Goal: Transaction & Acquisition: Purchase product/service

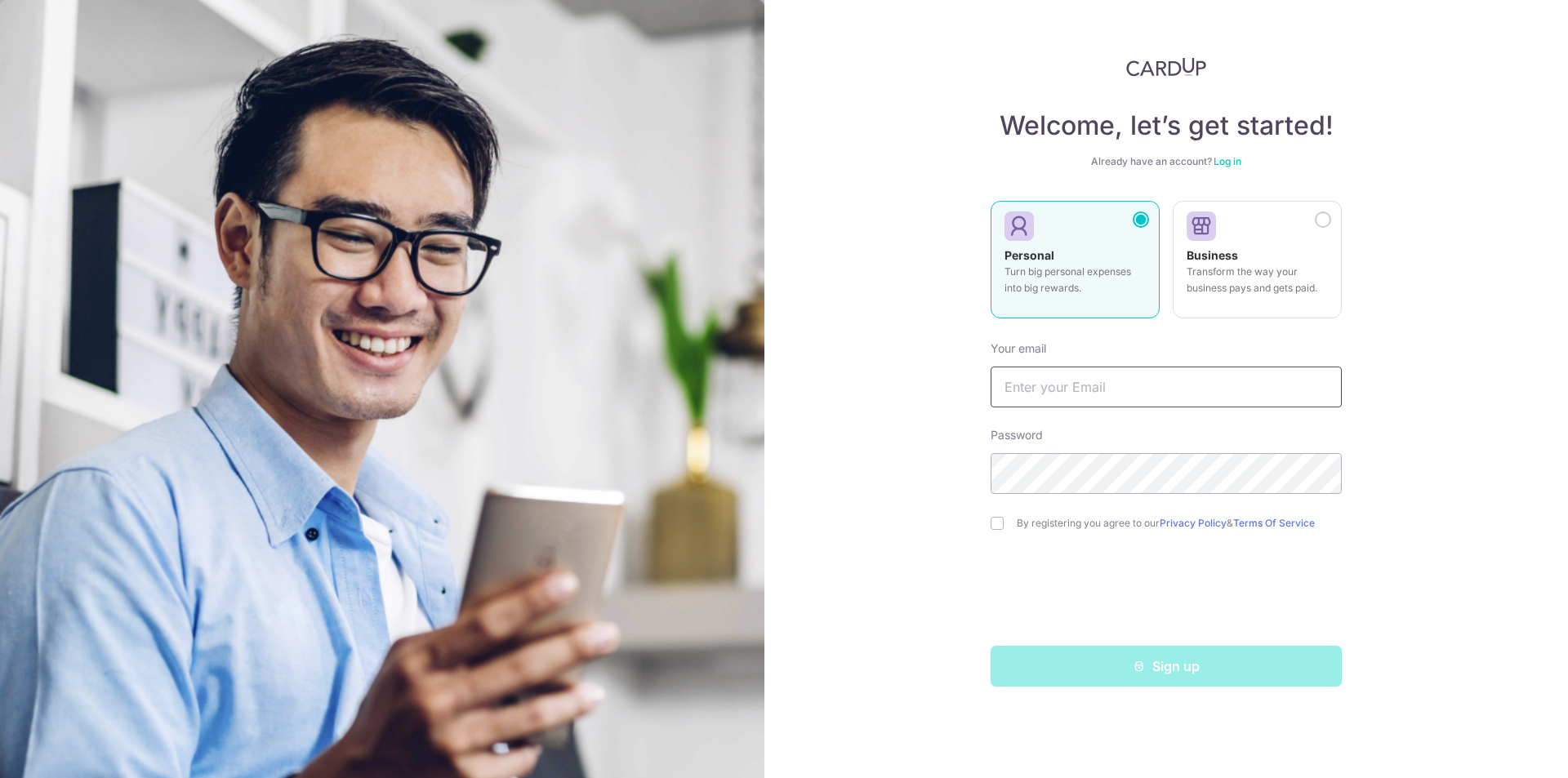
click at [1132, 389] on input "text" at bounding box center [1166, 387] width 352 height 41
type input "[EMAIL_ADDRESS][DOMAIN_NAME]"
click at [1039, 521] on label "By registering you agree to our Privacy Policy & Terms Of Service" at bounding box center [1179, 523] width 325 height 13
click at [1004, 530] on div "By registering you agree to our Privacy Policy & Terms Of Service" at bounding box center [1166, 523] width 352 height 20
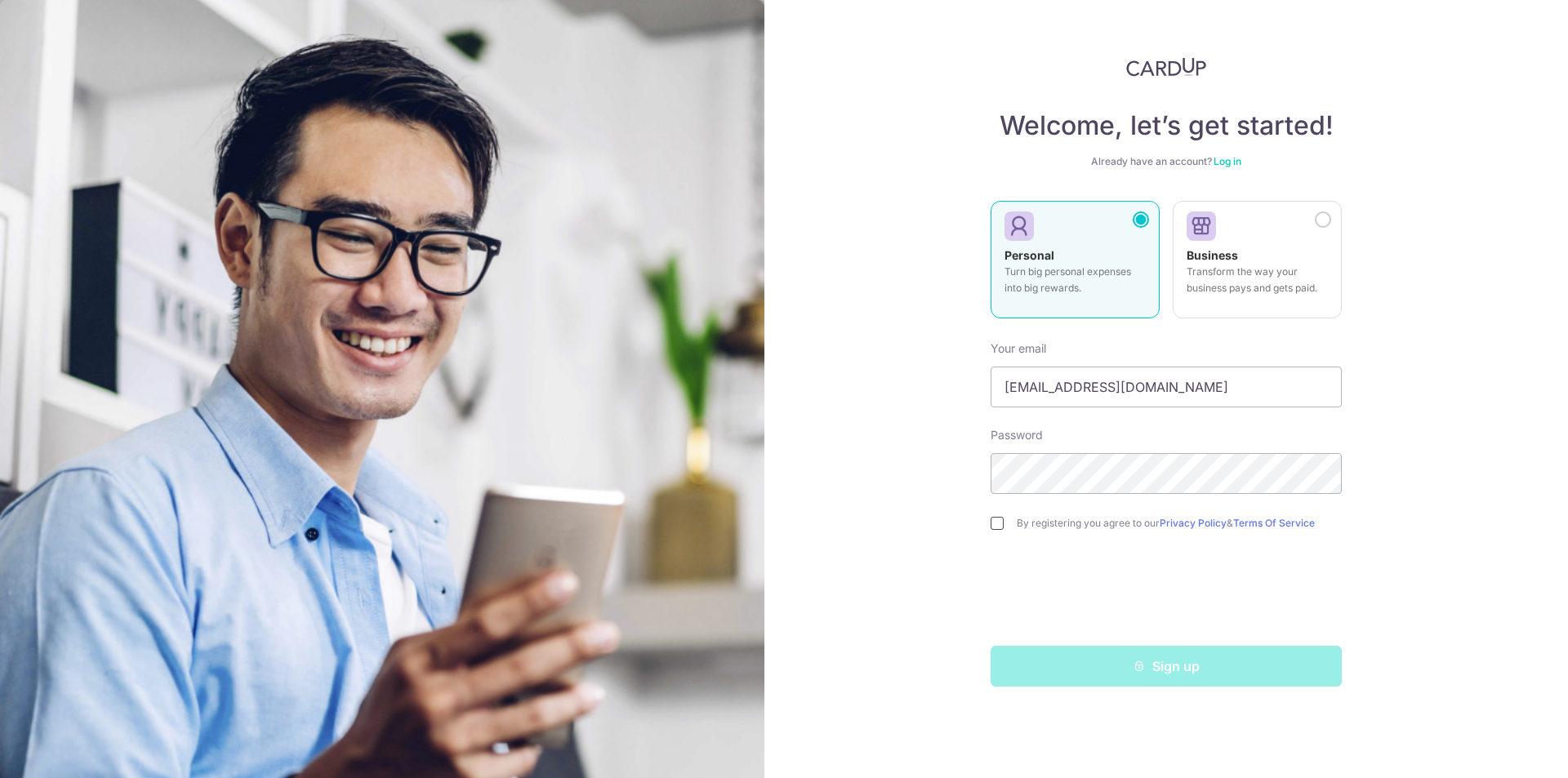
click at [998, 525] on input "checkbox" at bounding box center [997, 523] width 13 height 13
checkbox input "true"
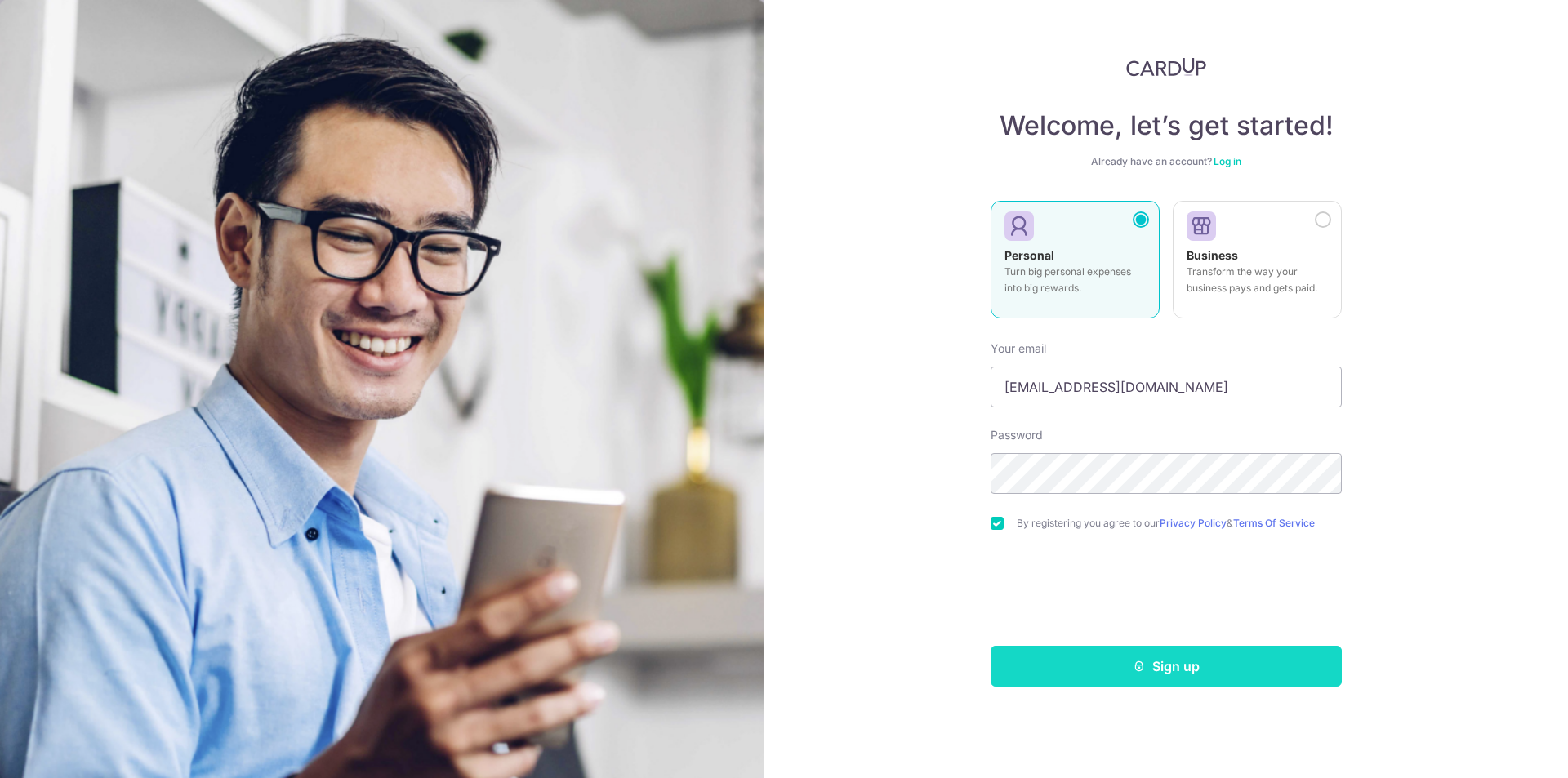
click at [1127, 657] on button "Sign up" at bounding box center [1166, 666] width 352 height 41
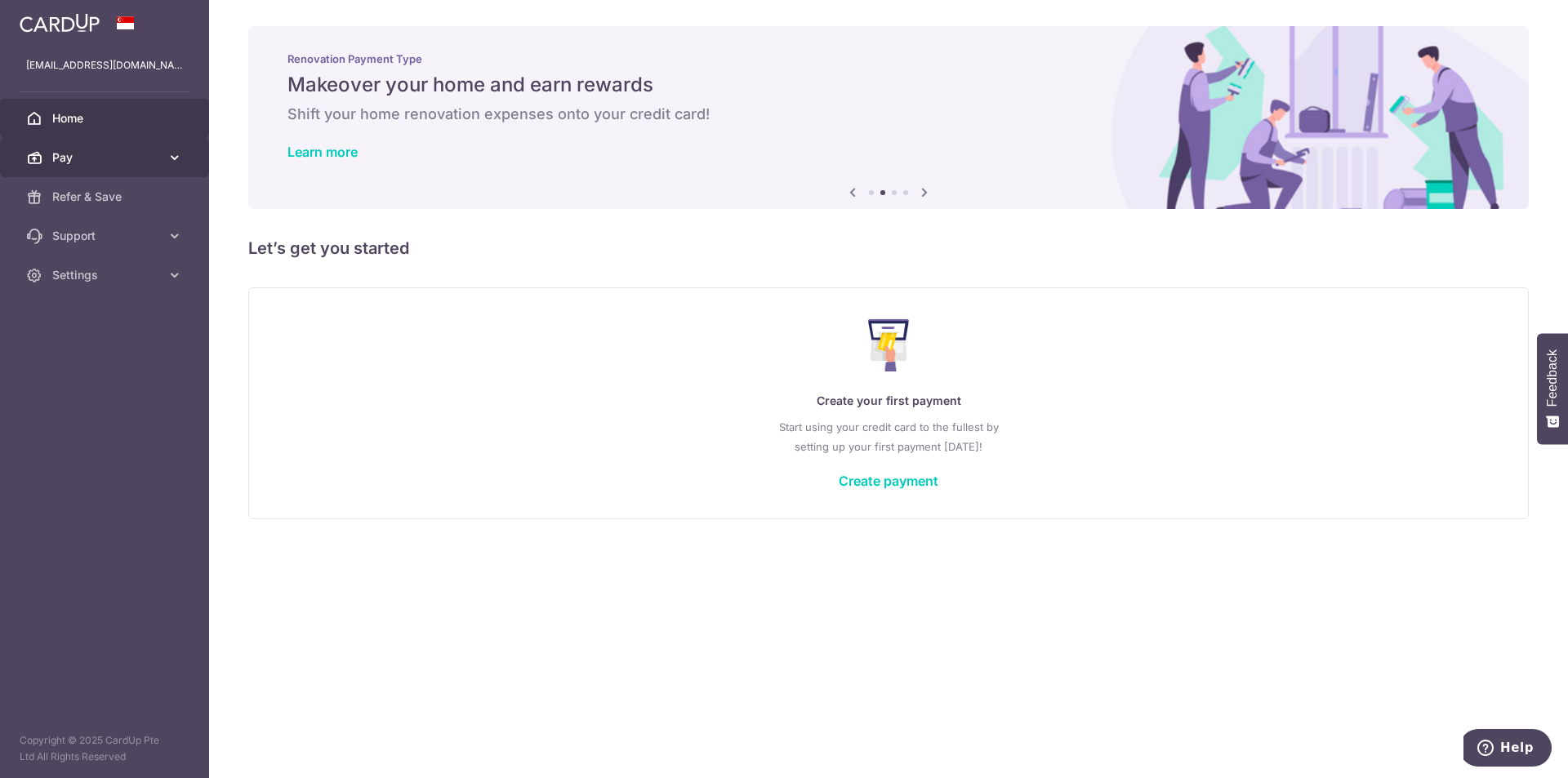
click at [80, 152] on span "Pay" at bounding box center [106, 157] width 108 height 16
click at [125, 149] on span "Pay" at bounding box center [106, 157] width 108 height 16
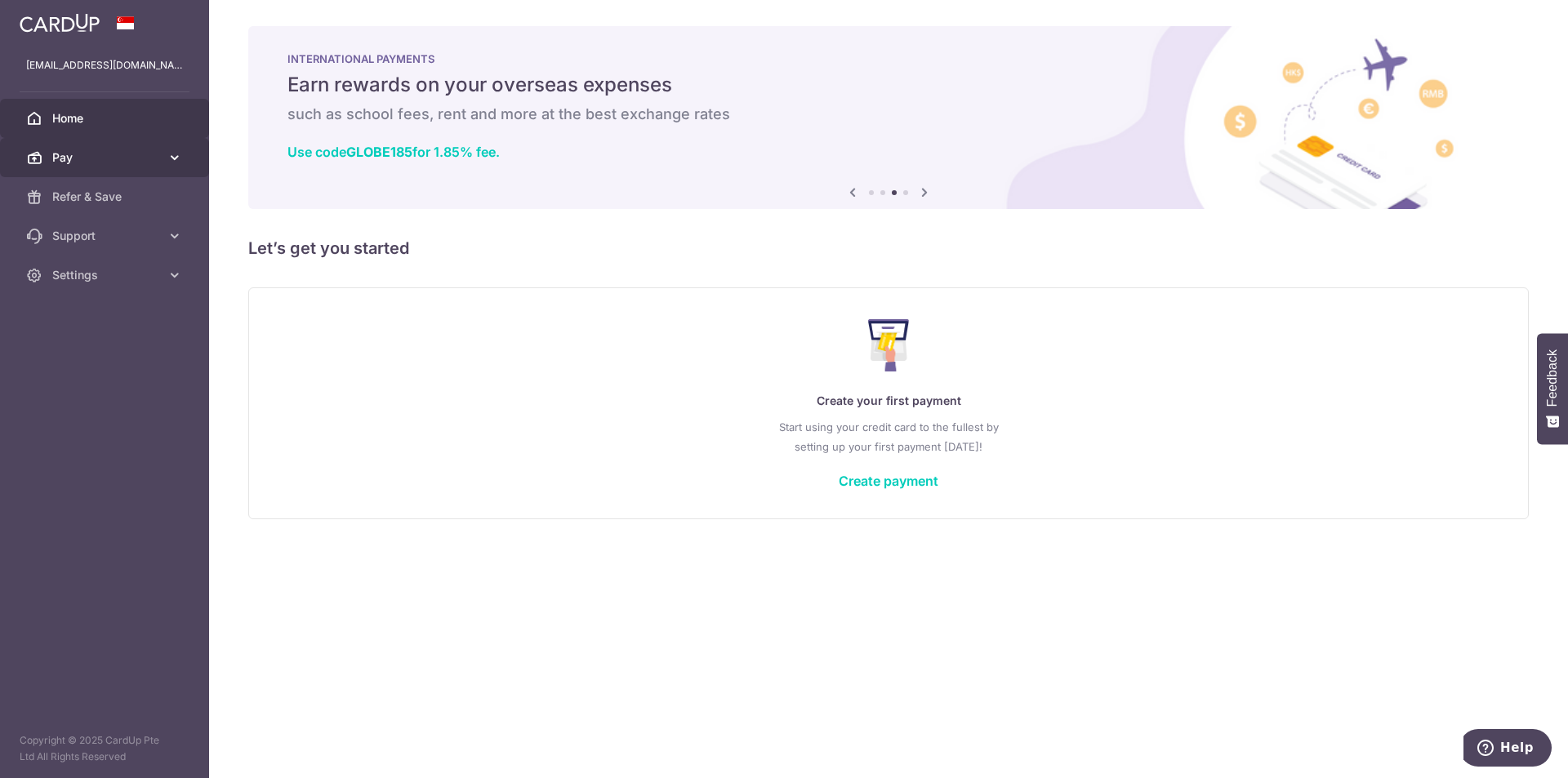
click at [118, 151] on span "Pay" at bounding box center [106, 157] width 108 height 16
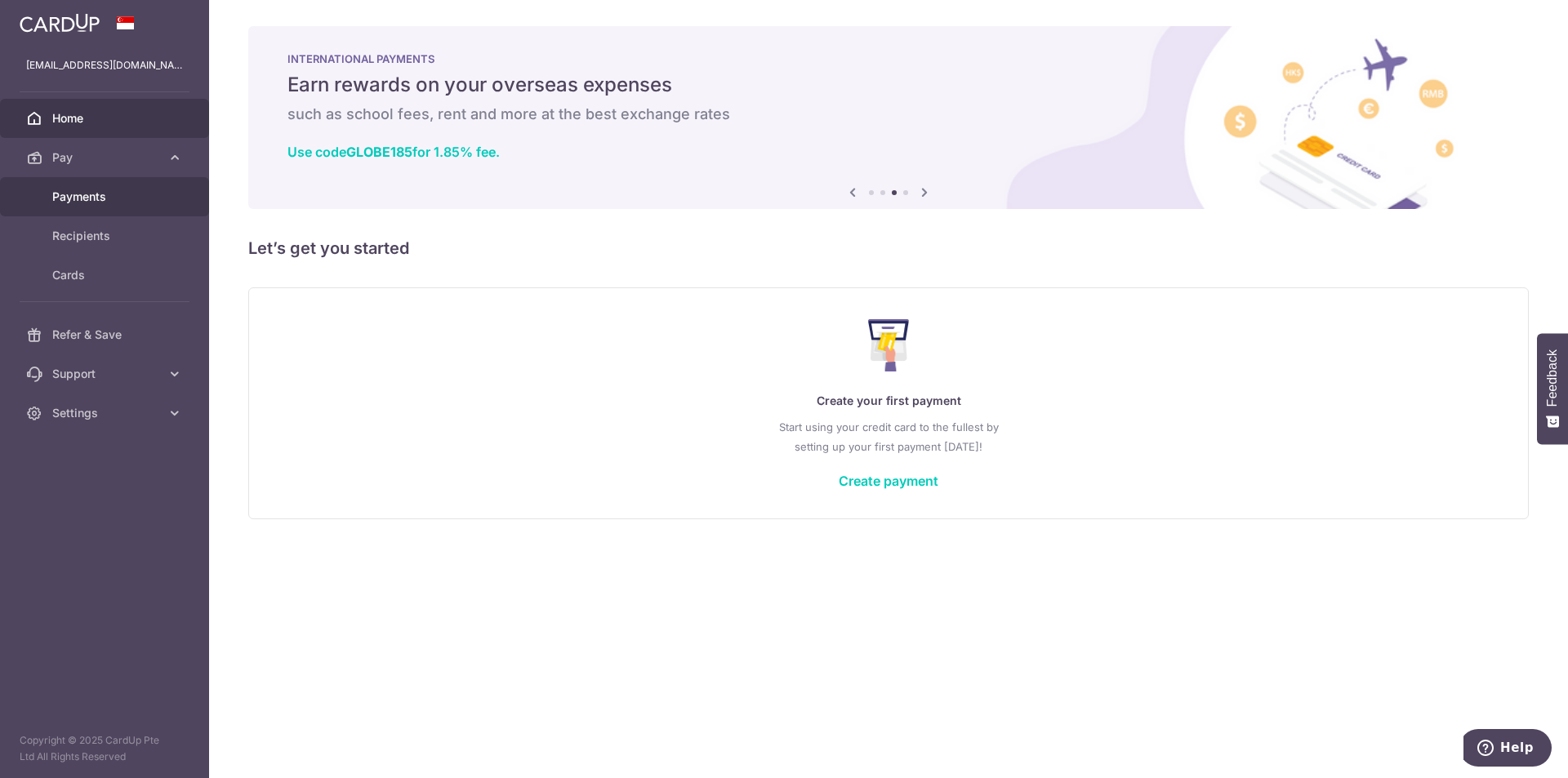
click at [138, 202] on span "Payments" at bounding box center [106, 197] width 108 height 16
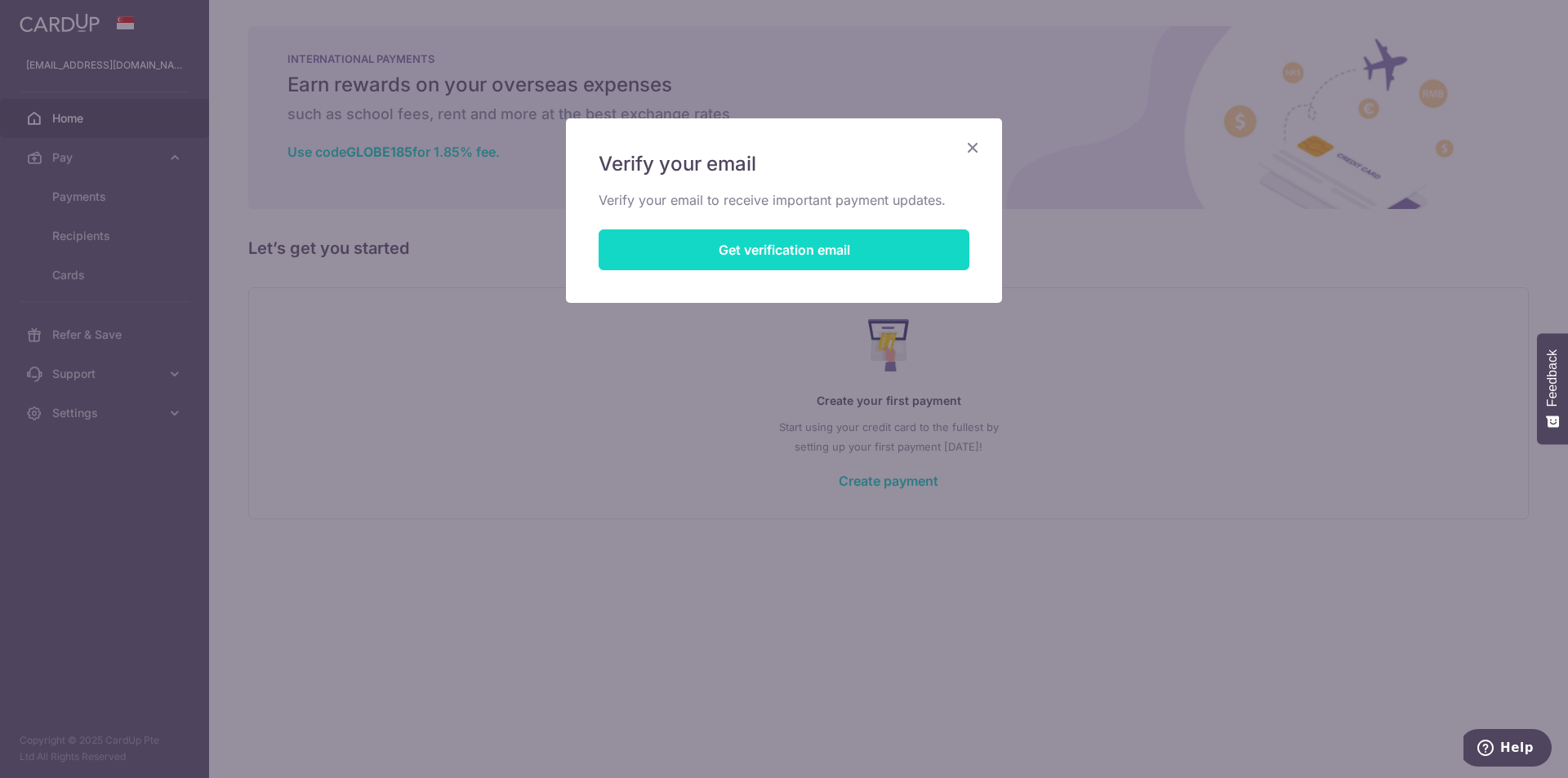
click at [830, 245] on button "Get verification email" at bounding box center [784, 249] width 371 height 41
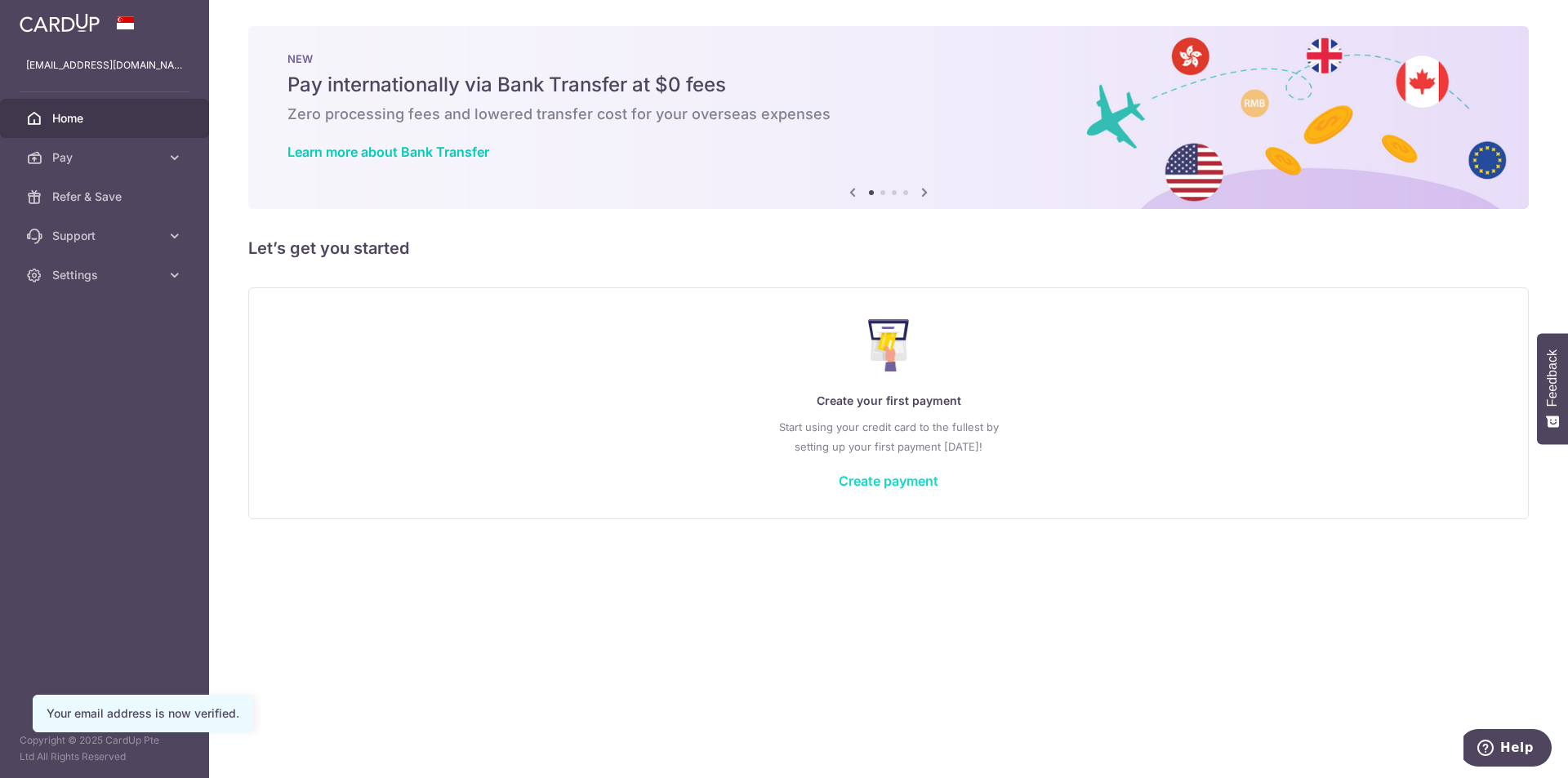
click at [912, 476] on link "Create payment" at bounding box center [888, 481] width 99 height 16
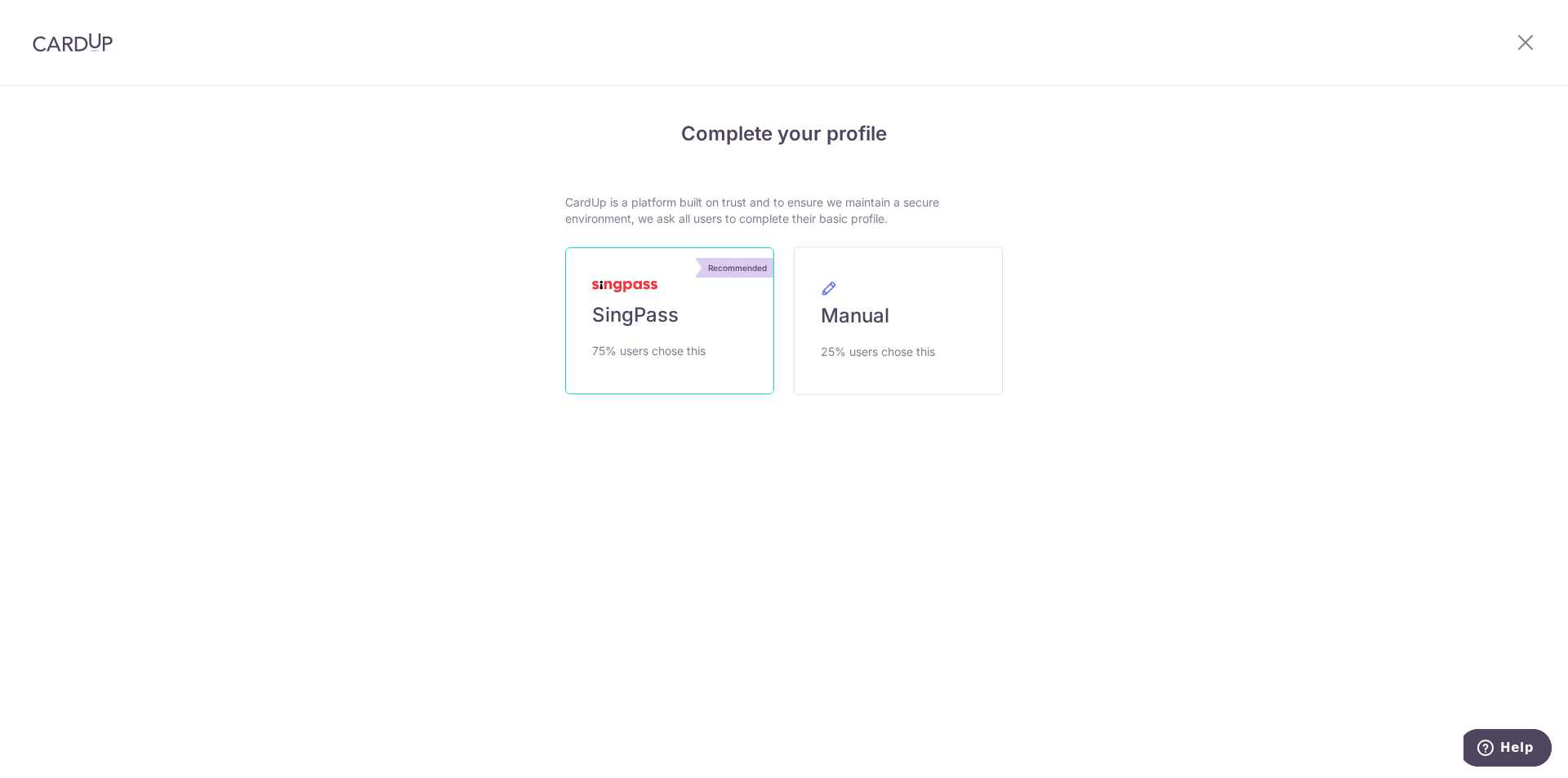
click at [718, 320] on link "Recommended SingPass 75% users chose this" at bounding box center [669, 321] width 209 height 147
click at [645, 302] on span "SingPass" at bounding box center [635, 314] width 87 height 26
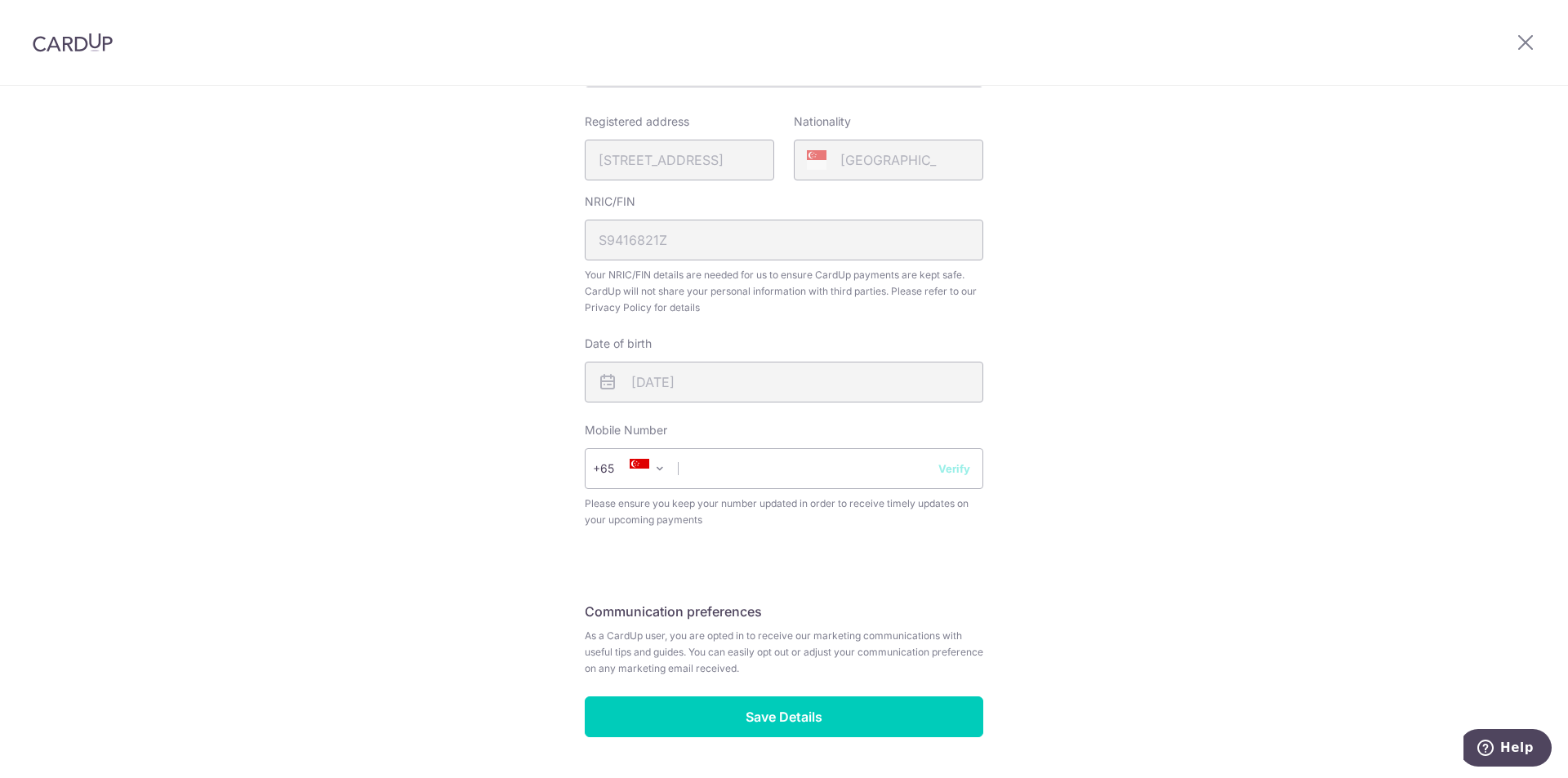
scroll to position [408, 0]
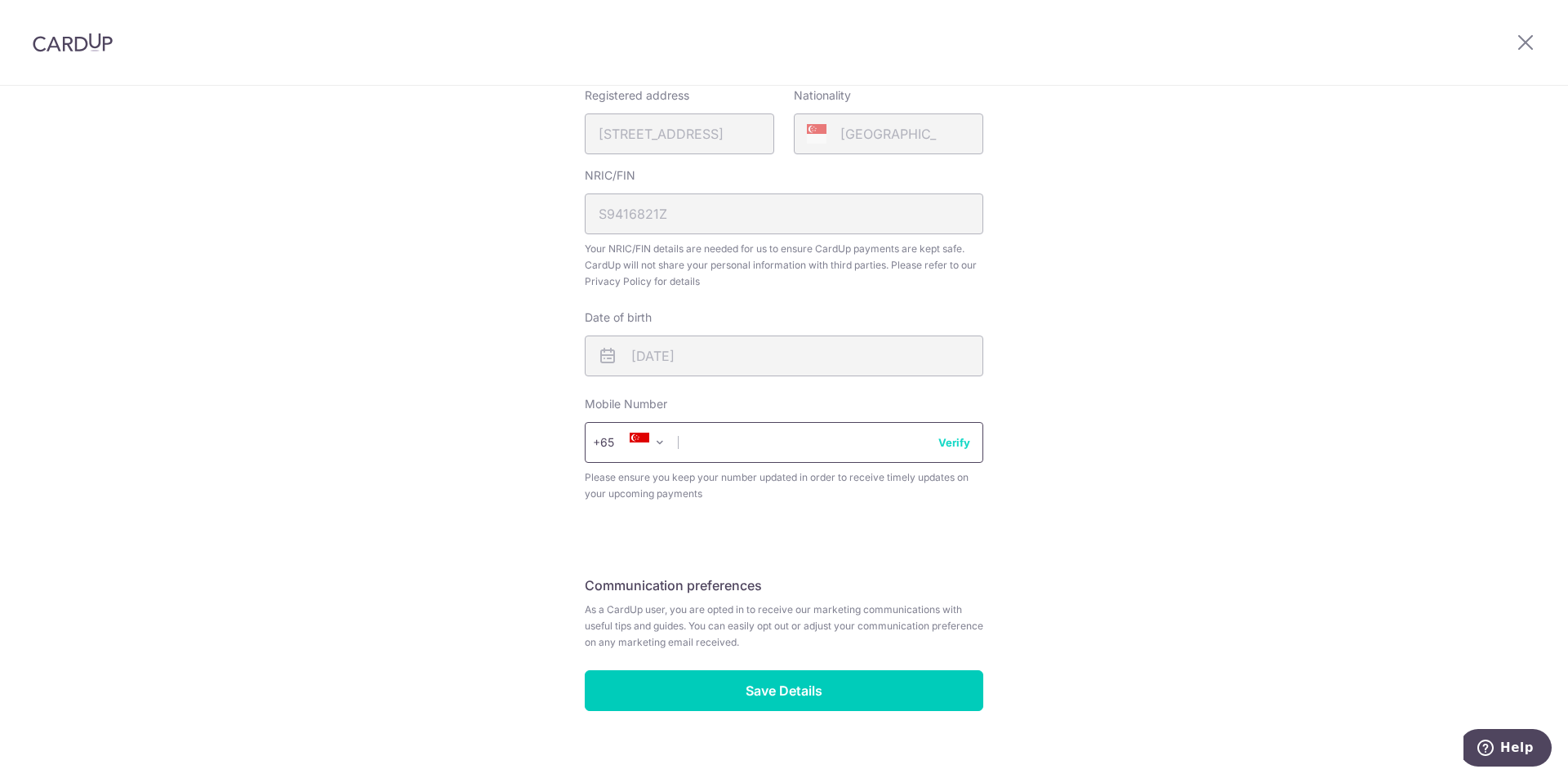
click at [758, 431] on input "text" at bounding box center [784, 442] width 399 height 41
type input "86133995"
click at [471, 501] on div "Review your details Your Details Please provide your full name as per your NRIC…" at bounding box center [784, 239] width 1568 height 1123
click at [950, 439] on button "Verify" at bounding box center [953, 443] width 32 height 16
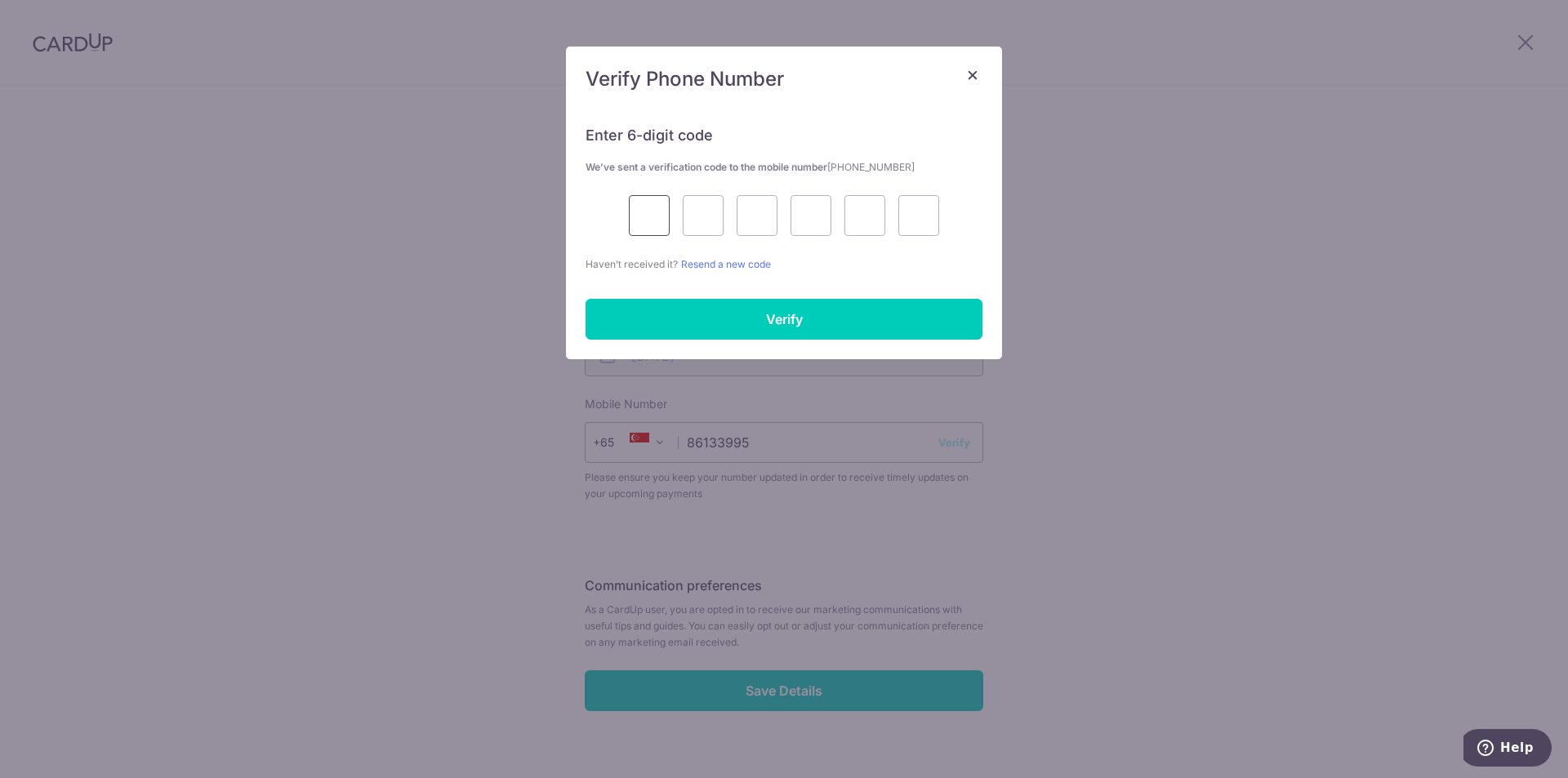
click at [643, 218] on input "text" at bounding box center [649, 215] width 41 height 41
click at [584, 197] on div "Enter 6-digit code We’ve sent a verification code to the mobile number +6586133…" at bounding box center [784, 232] width 437 height 253
click at [635, 210] on div at bounding box center [784, 215] width 397 height 41
click at [650, 214] on input "text" at bounding box center [649, 215] width 41 height 41
type input "5"
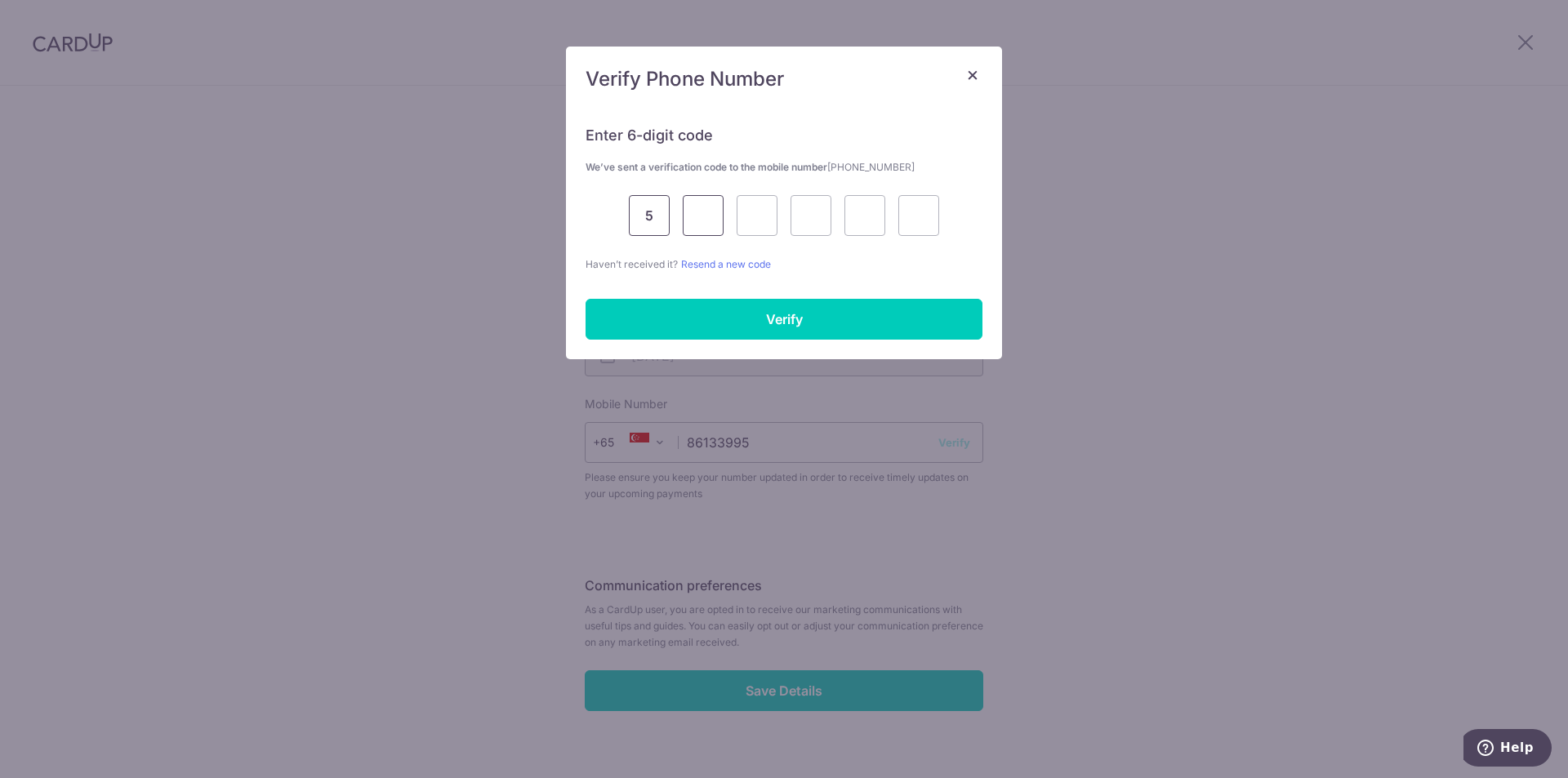
type input "0"
type input "4"
type input "5"
type input "3"
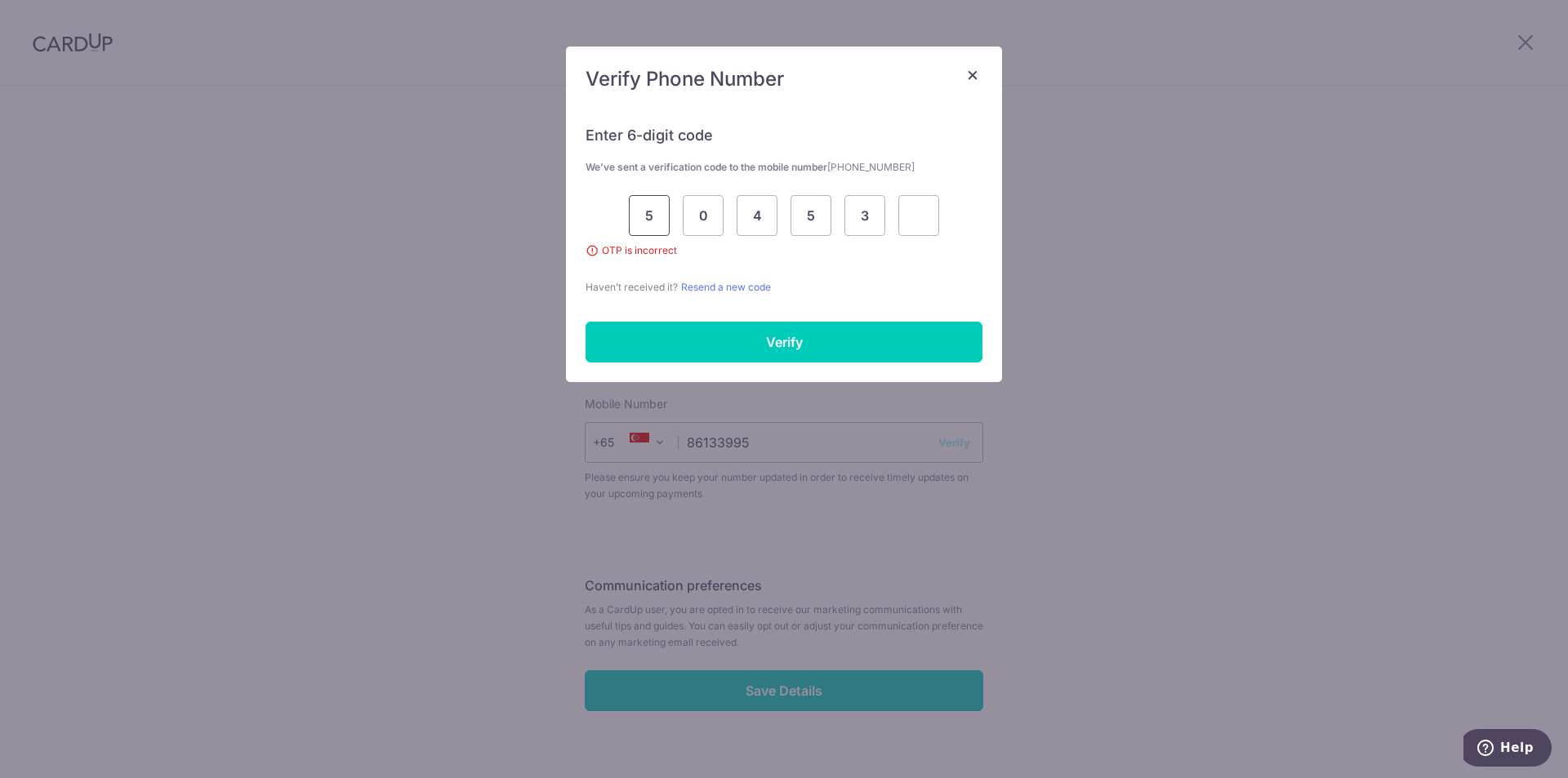
click at [647, 208] on input "5" at bounding box center [649, 215] width 41 height 41
type input "1"
type input "5"
type input "0"
drag, startPoint x: 703, startPoint y: 217, endPoint x: 878, endPoint y: 215, distance: 175.0
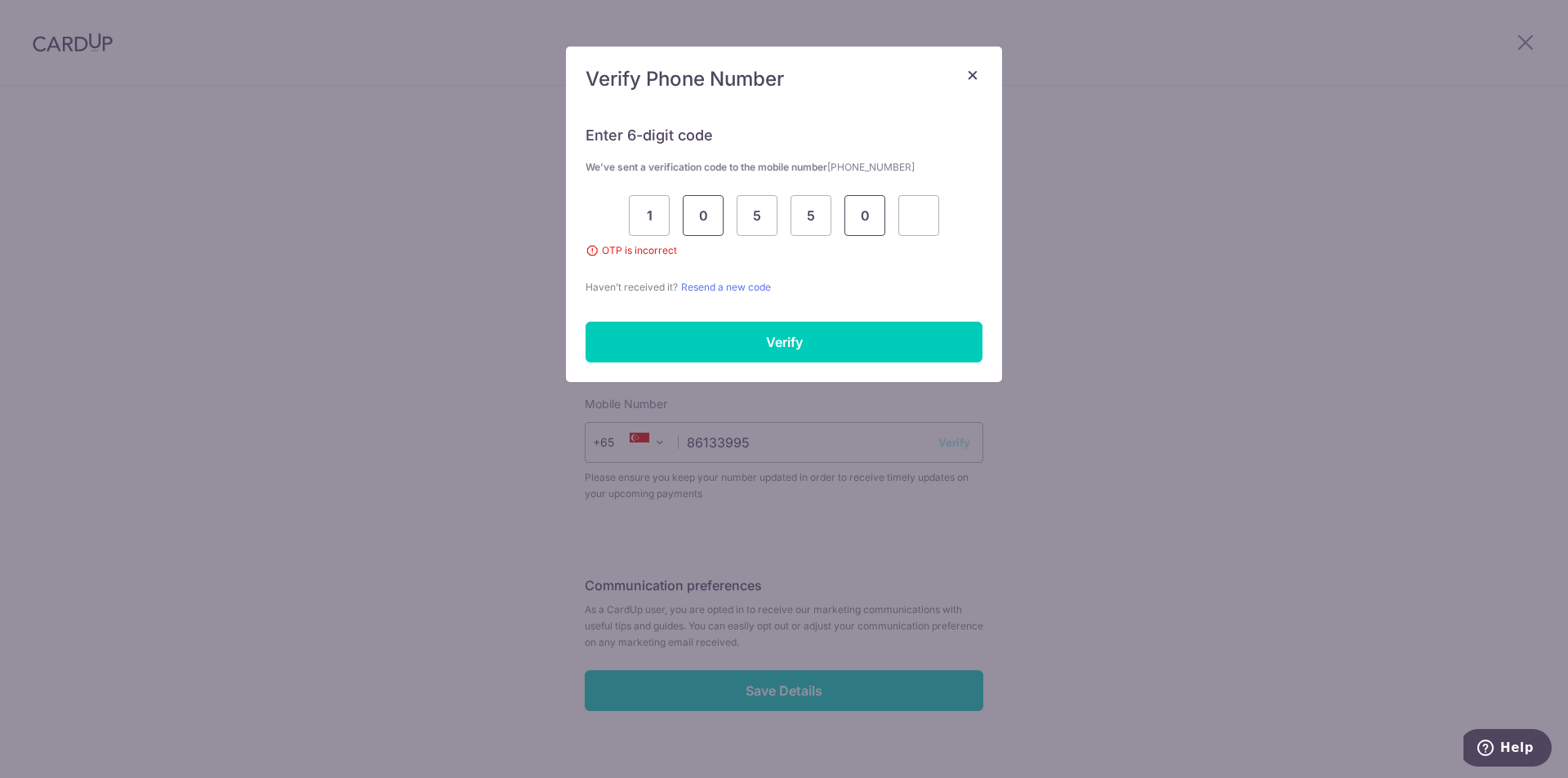
click at [878, 215] on div "1 0 5 5 0" at bounding box center [784, 215] width 397 height 41
click at [878, 215] on input "0" at bounding box center [864, 215] width 41 height 41
type input "5"
type input "0"
type input "4"
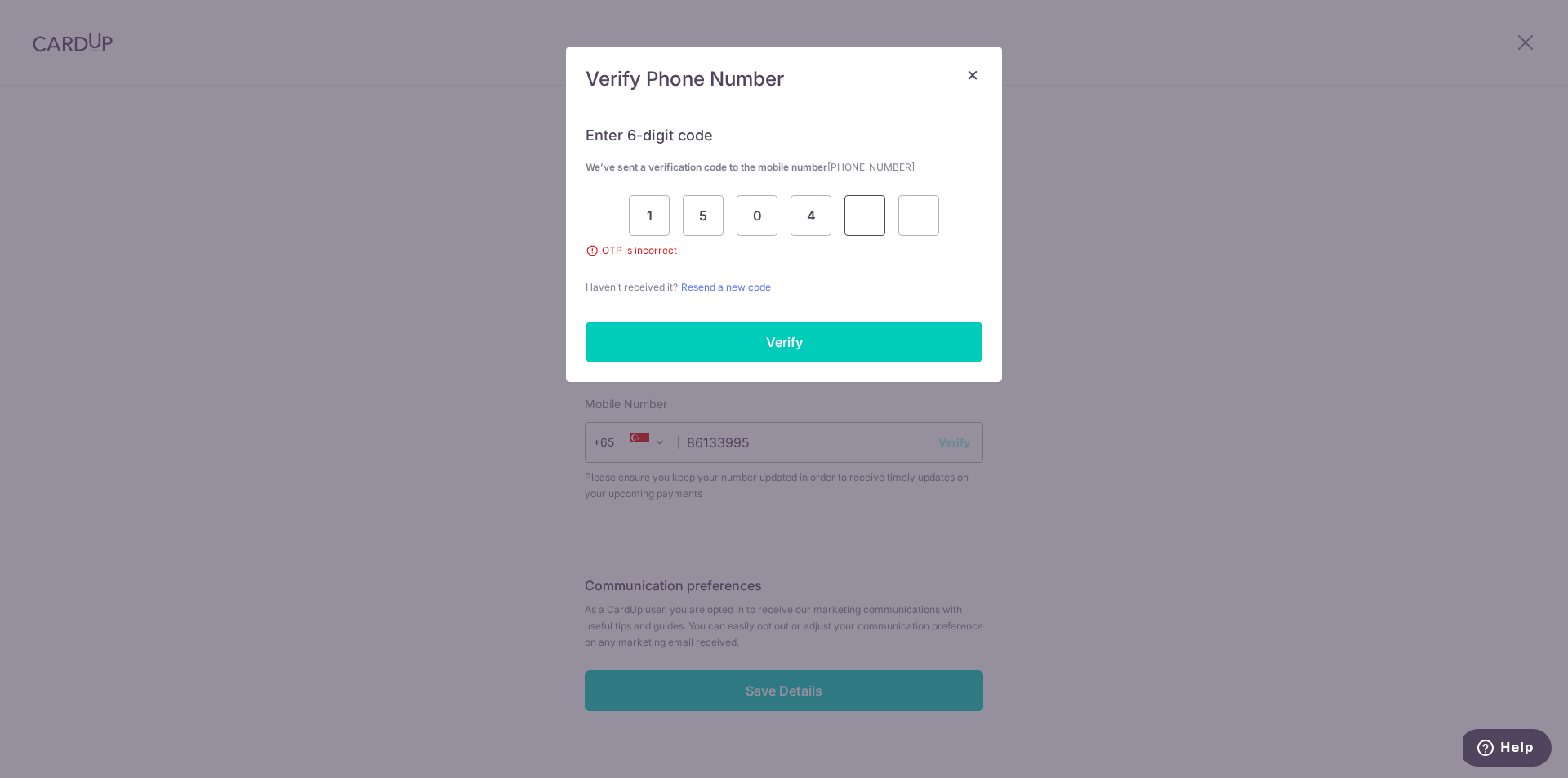
type input "5"
type input "3"
click at [808, 340] on input "Verify" at bounding box center [784, 342] width 397 height 41
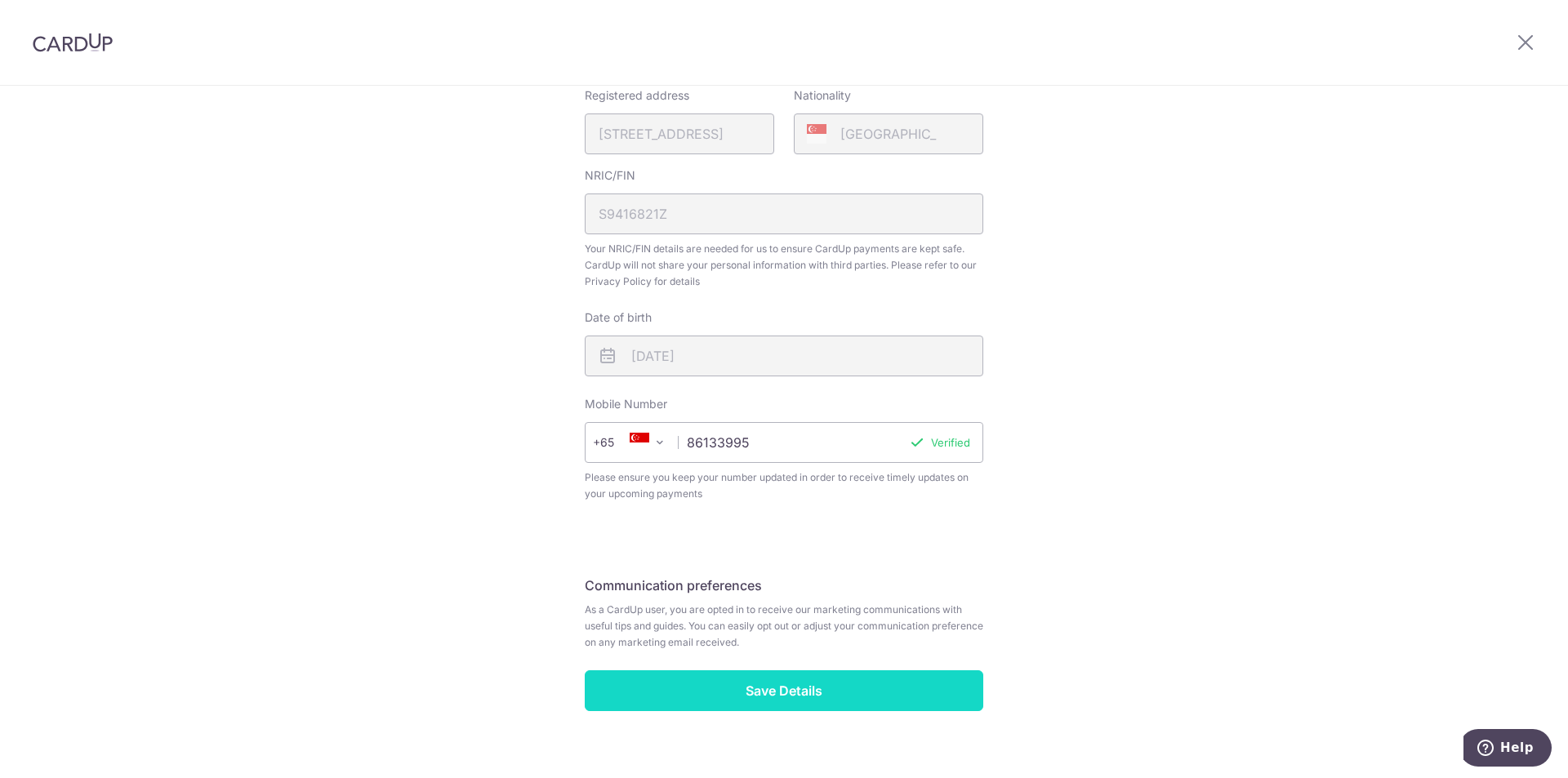
click at [793, 685] on input "Save Details" at bounding box center [784, 690] width 399 height 41
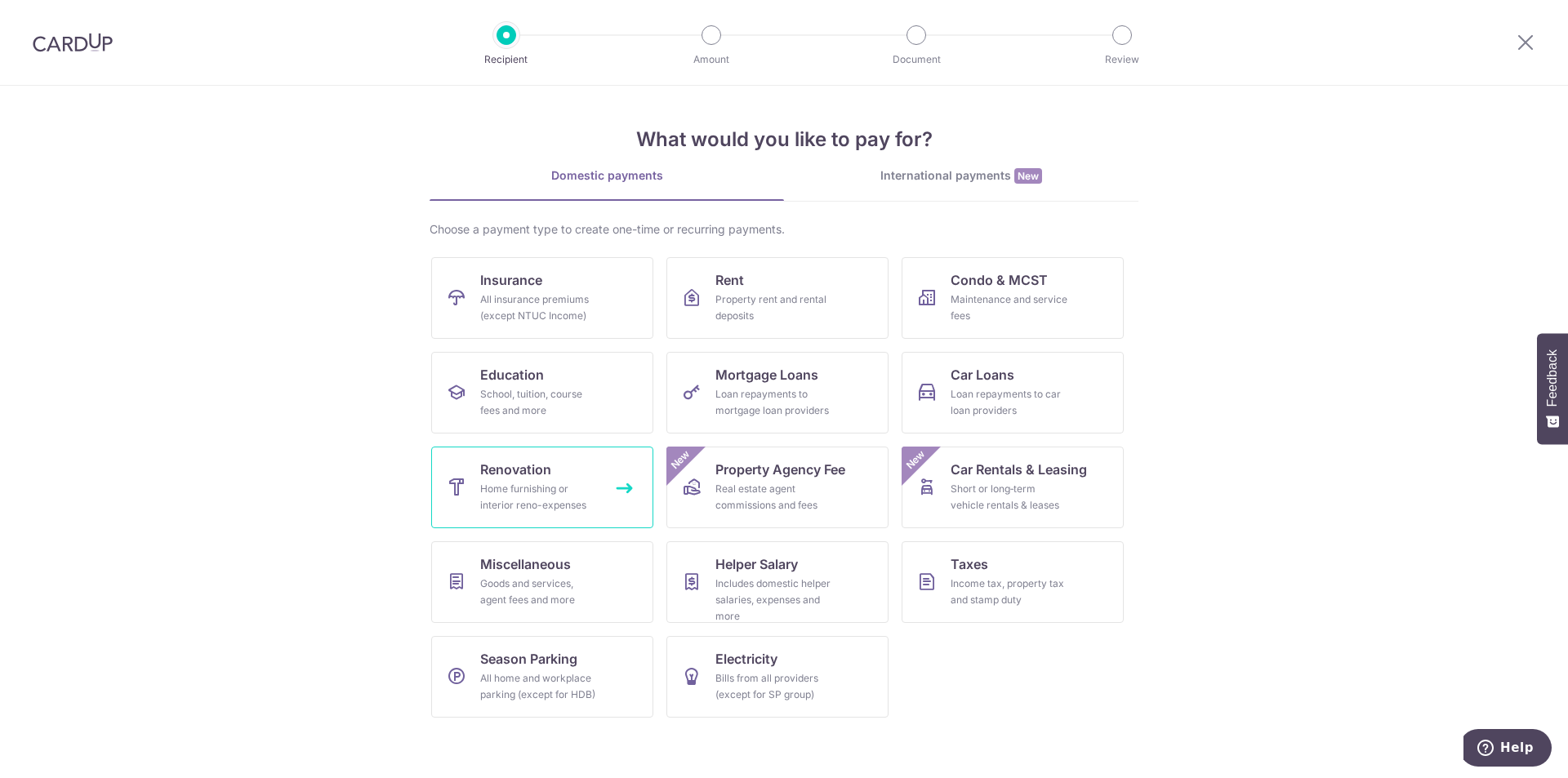
click at [594, 483] on div "Home furnishing or interior reno-expenses" at bounding box center [539, 497] width 117 height 33
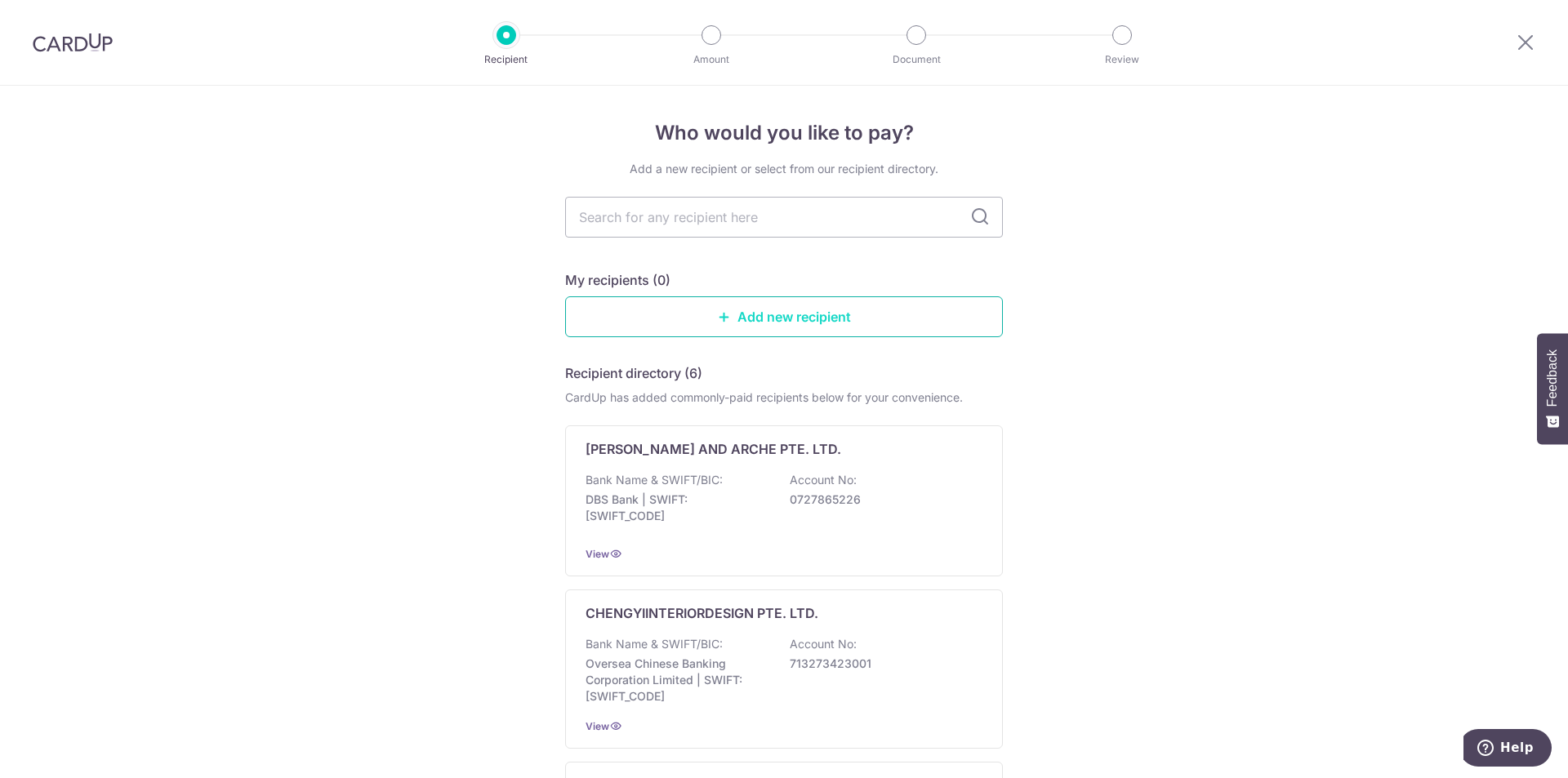
click at [807, 310] on link "Add new recipient" at bounding box center [784, 316] width 437 height 41
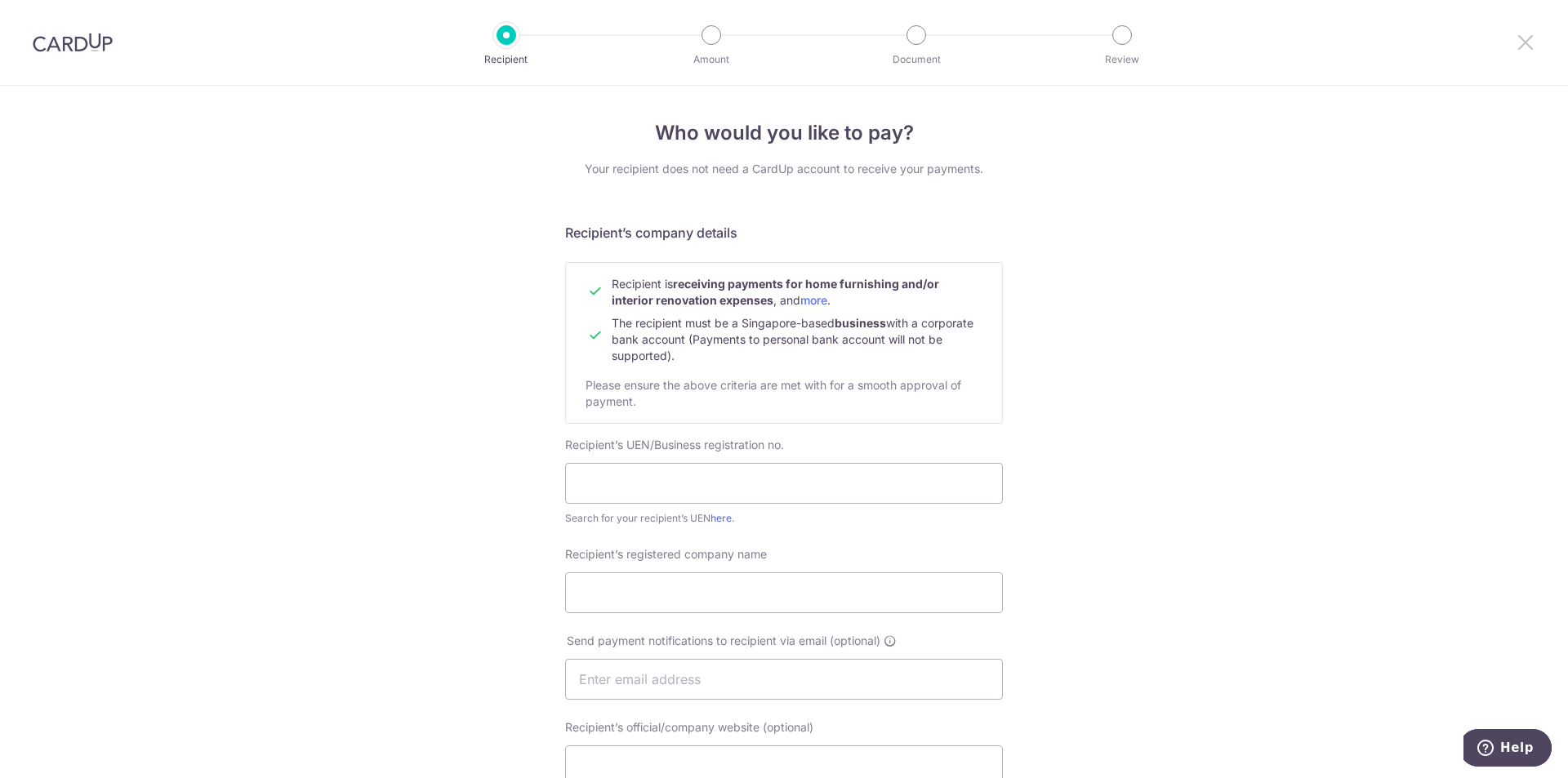
click at [1535, 42] on icon at bounding box center [1526, 42] width 20 height 21
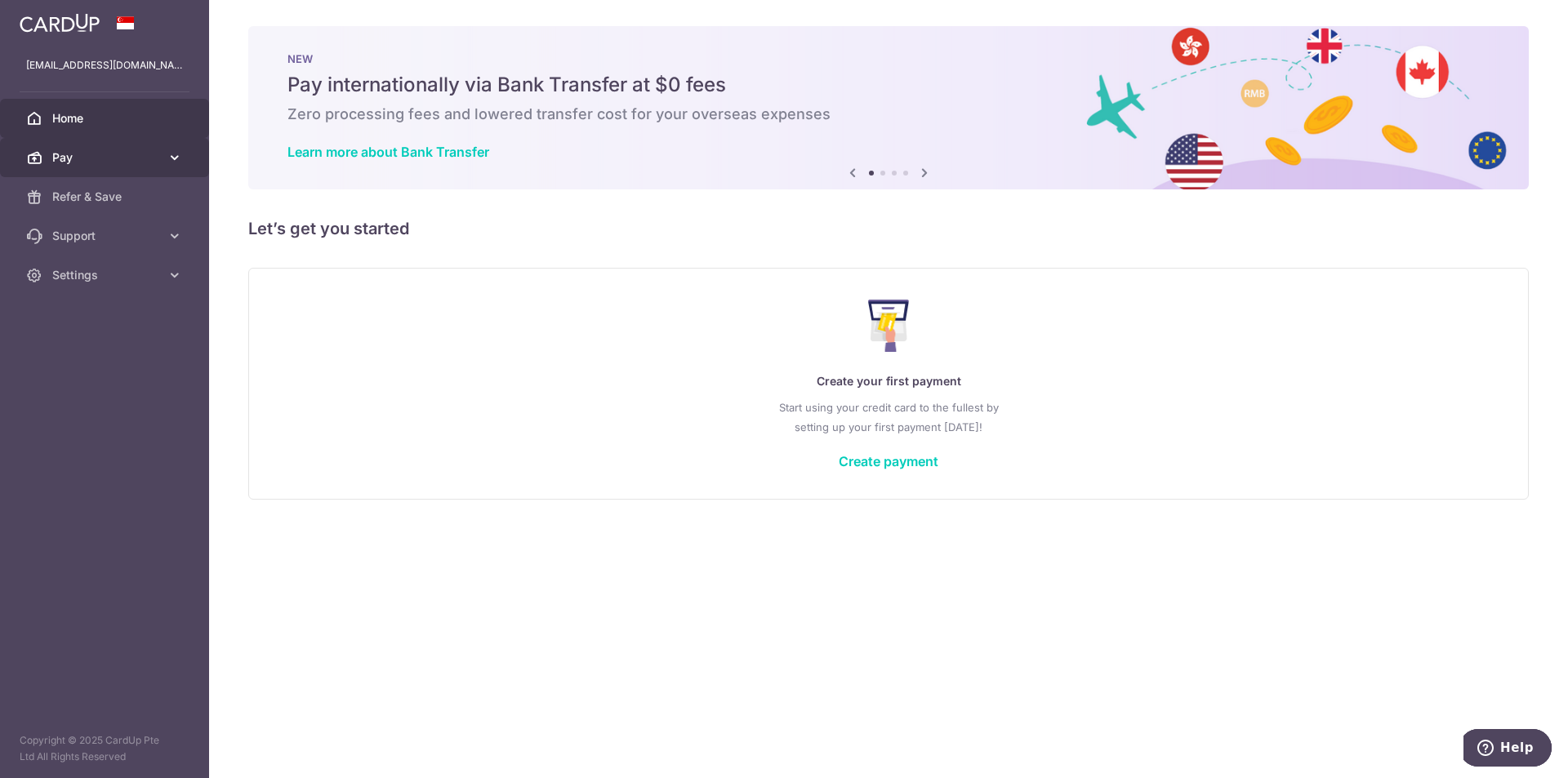
click at [115, 159] on span "Pay" at bounding box center [106, 157] width 108 height 16
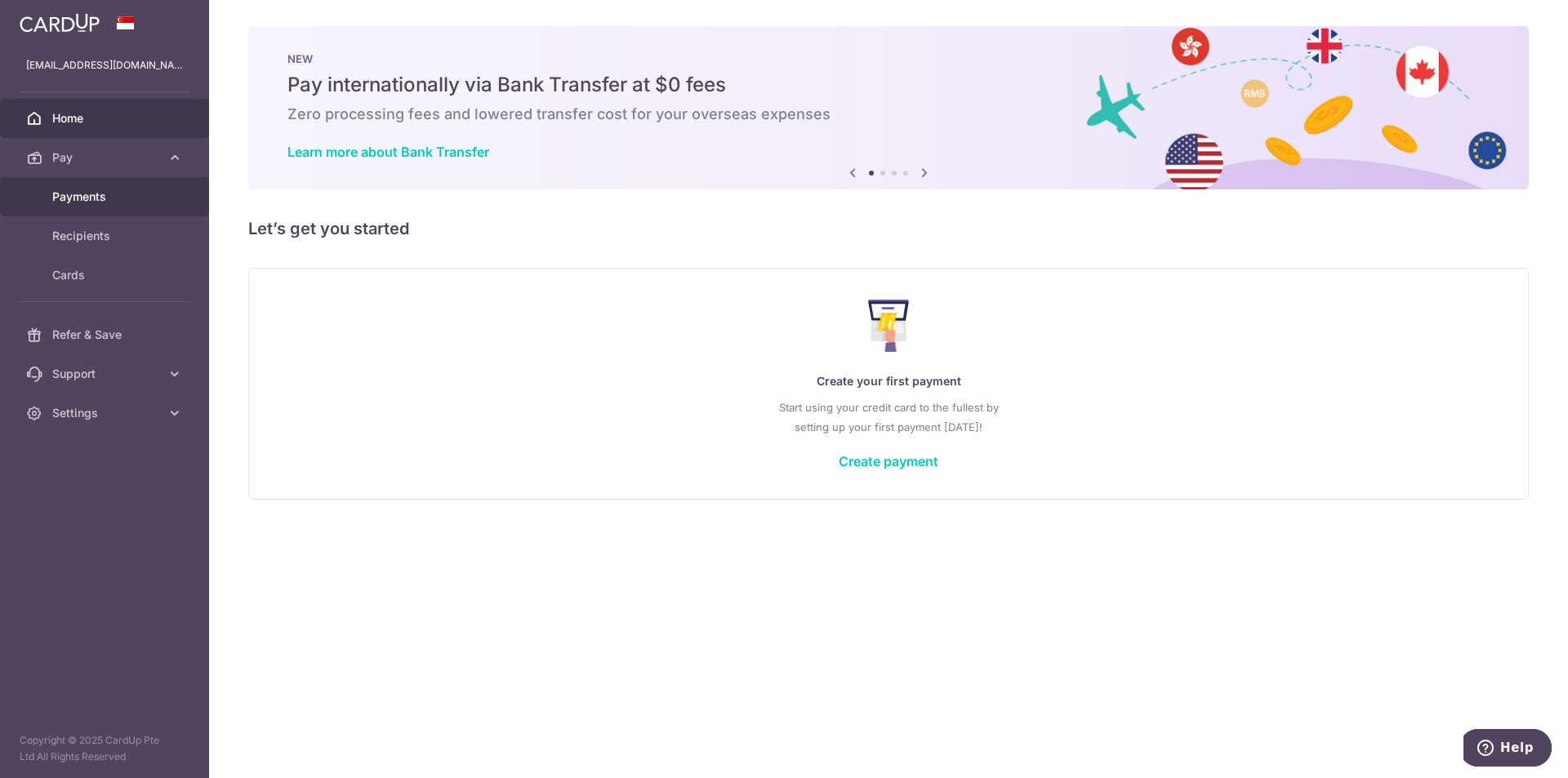
click at [120, 188] on link "Payments" at bounding box center [104, 196] width 209 height 39
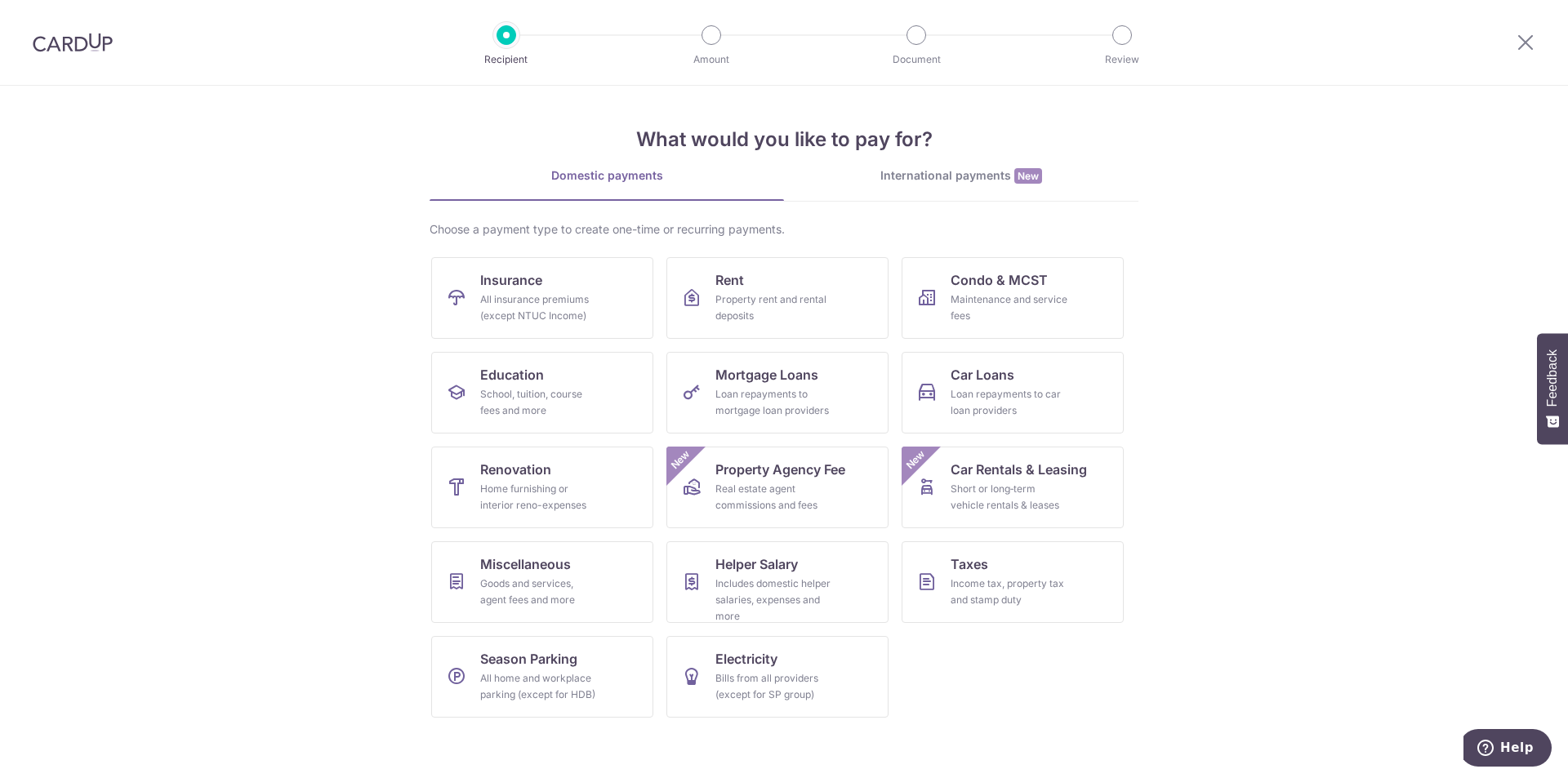
click at [1536, 46] on div at bounding box center [1526, 42] width 85 height 85
click at [1524, 44] on icon at bounding box center [1526, 42] width 20 height 21
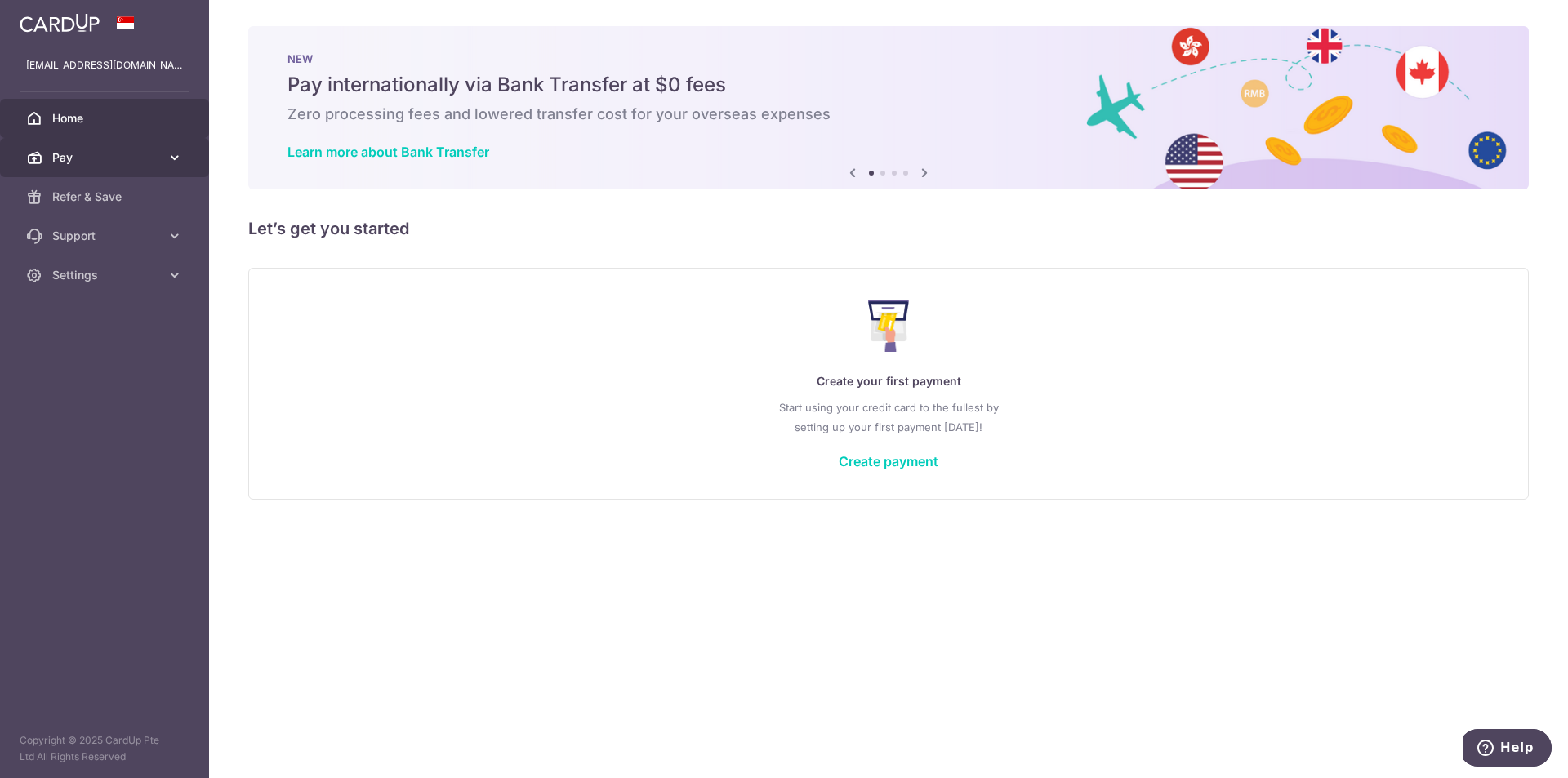
click at [122, 150] on span "Pay" at bounding box center [106, 157] width 108 height 16
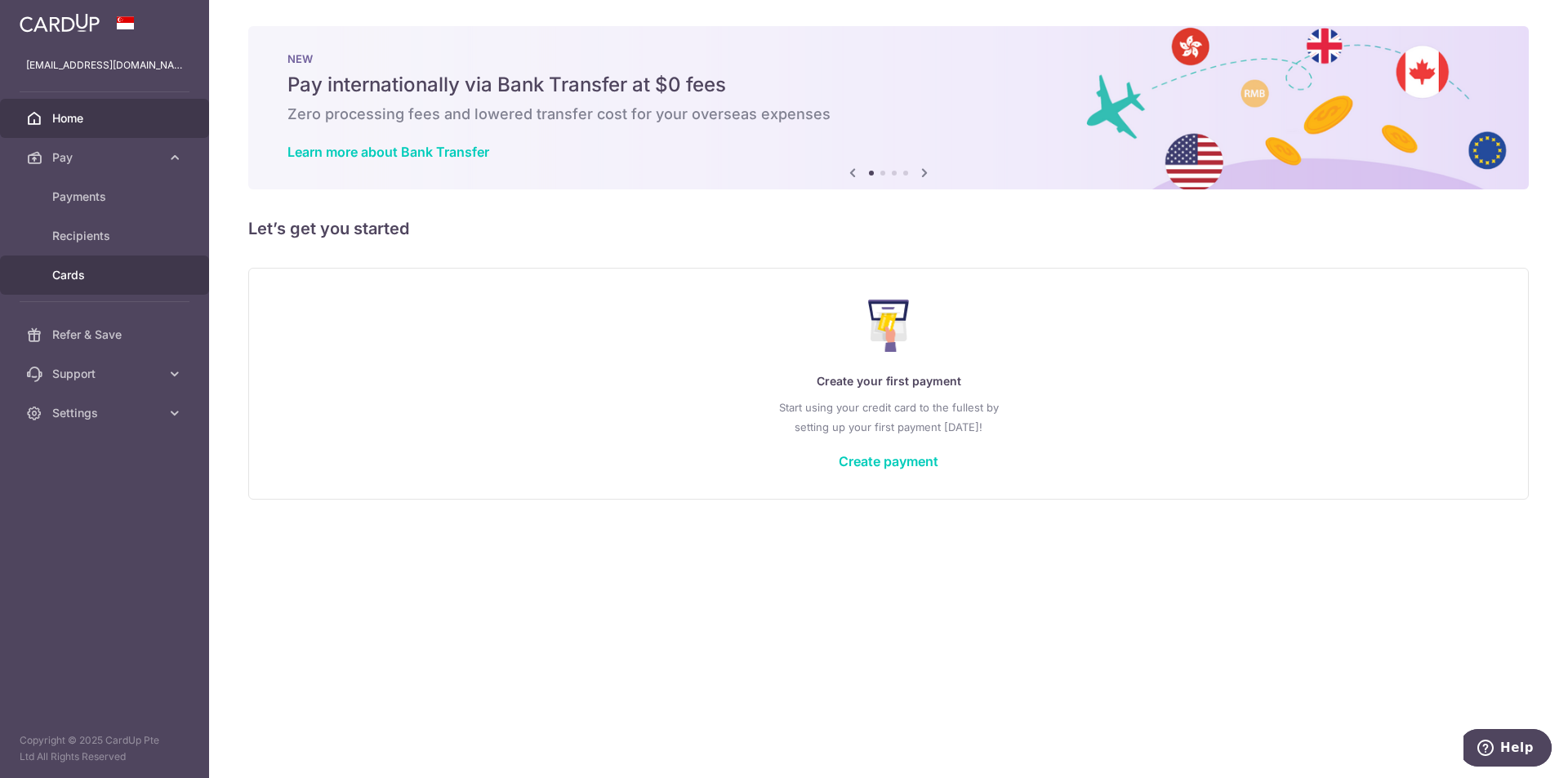
click at [97, 271] on span "Cards" at bounding box center [106, 276] width 108 height 16
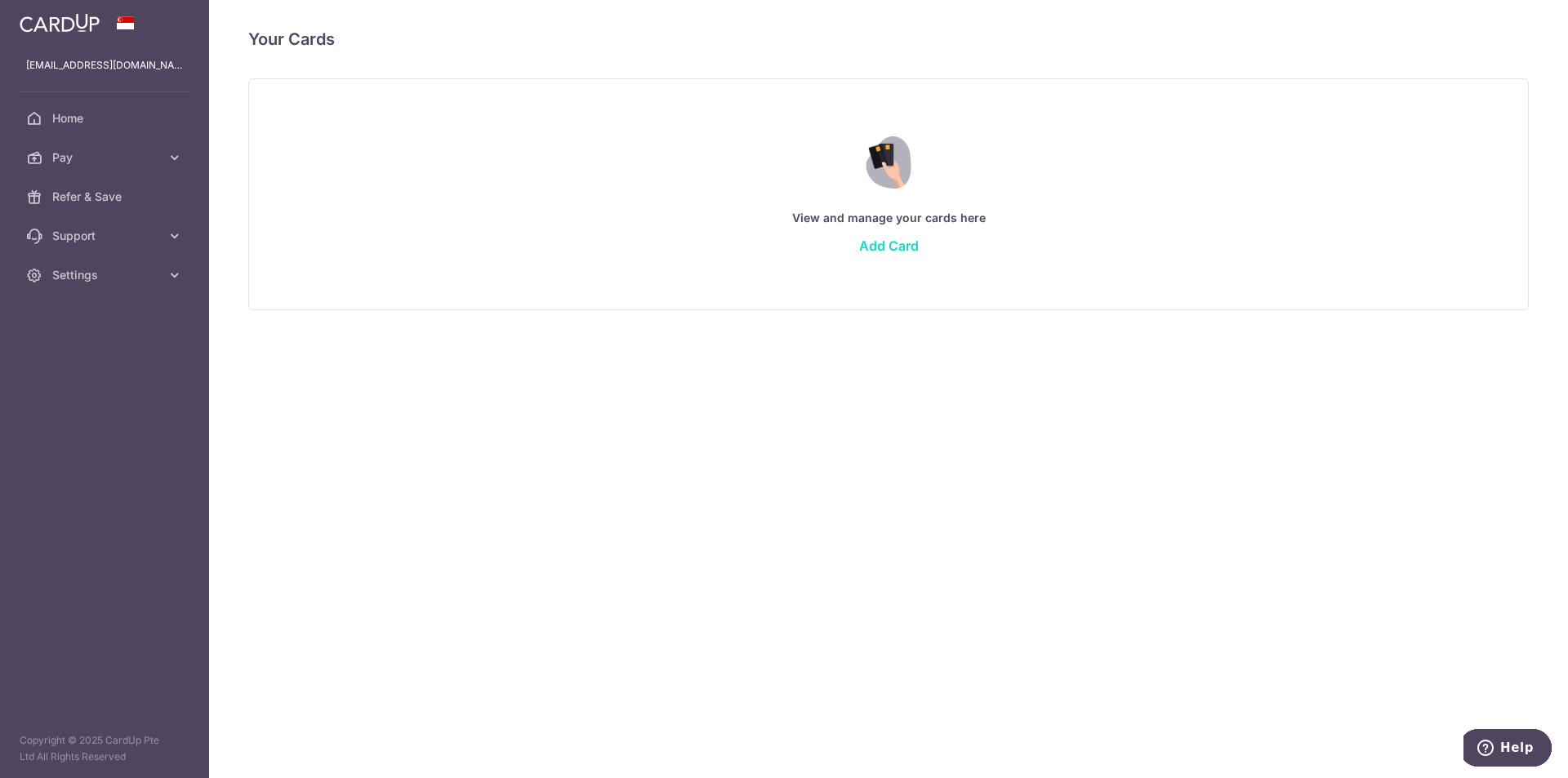
click at [881, 245] on link "Add Card" at bounding box center [889, 246] width 60 height 16
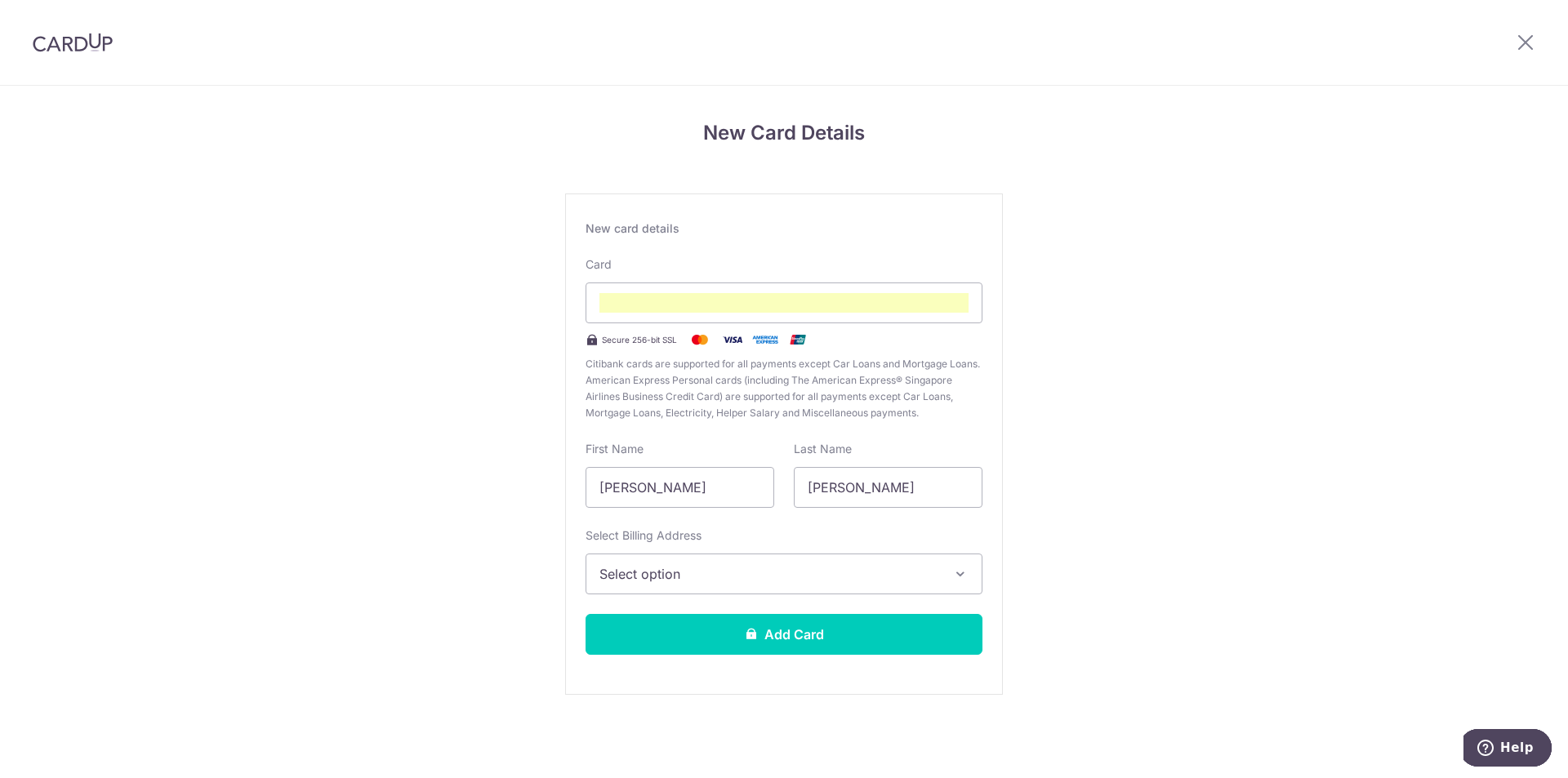
click at [740, 572] on span "Select option" at bounding box center [769, 574] width 340 height 20
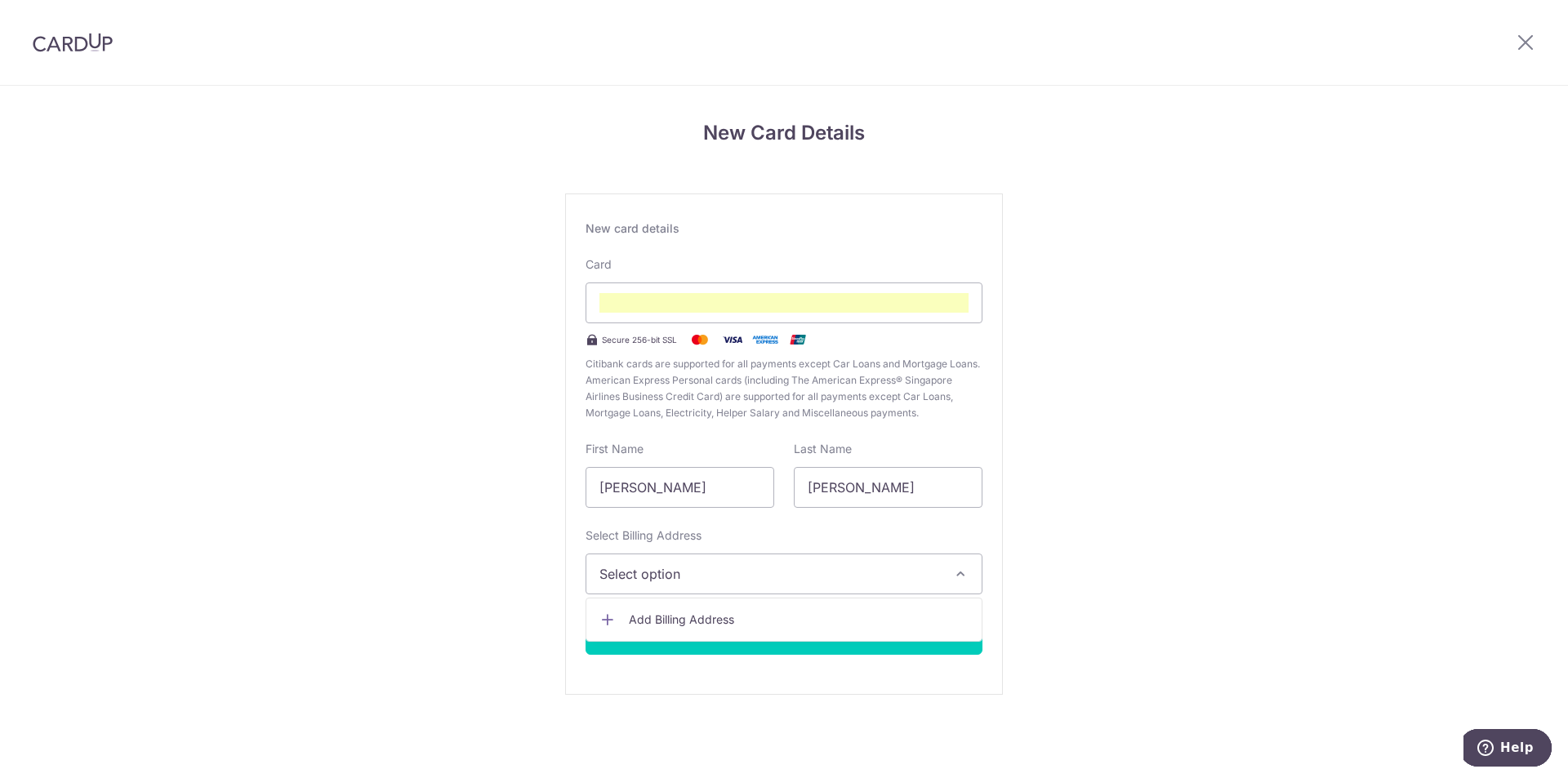
click at [1252, 618] on div "New Card Details New card details Card Secure 256-bit SSL Citibank cards are su…" at bounding box center [784, 428] width 1568 height 686
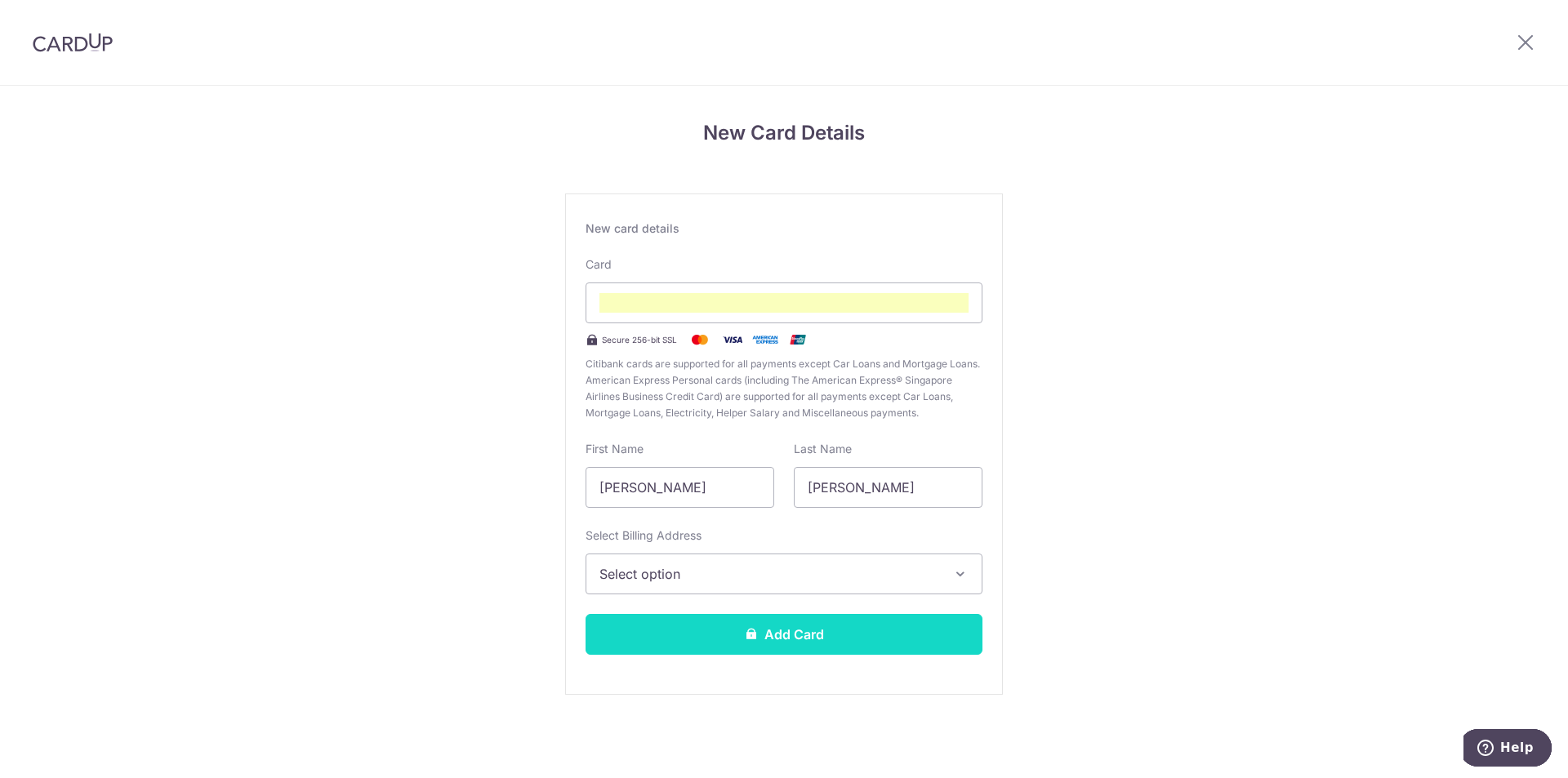
click at [805, 638] on button "Add Card" at bounding box center [784, 634] width 397 height 41
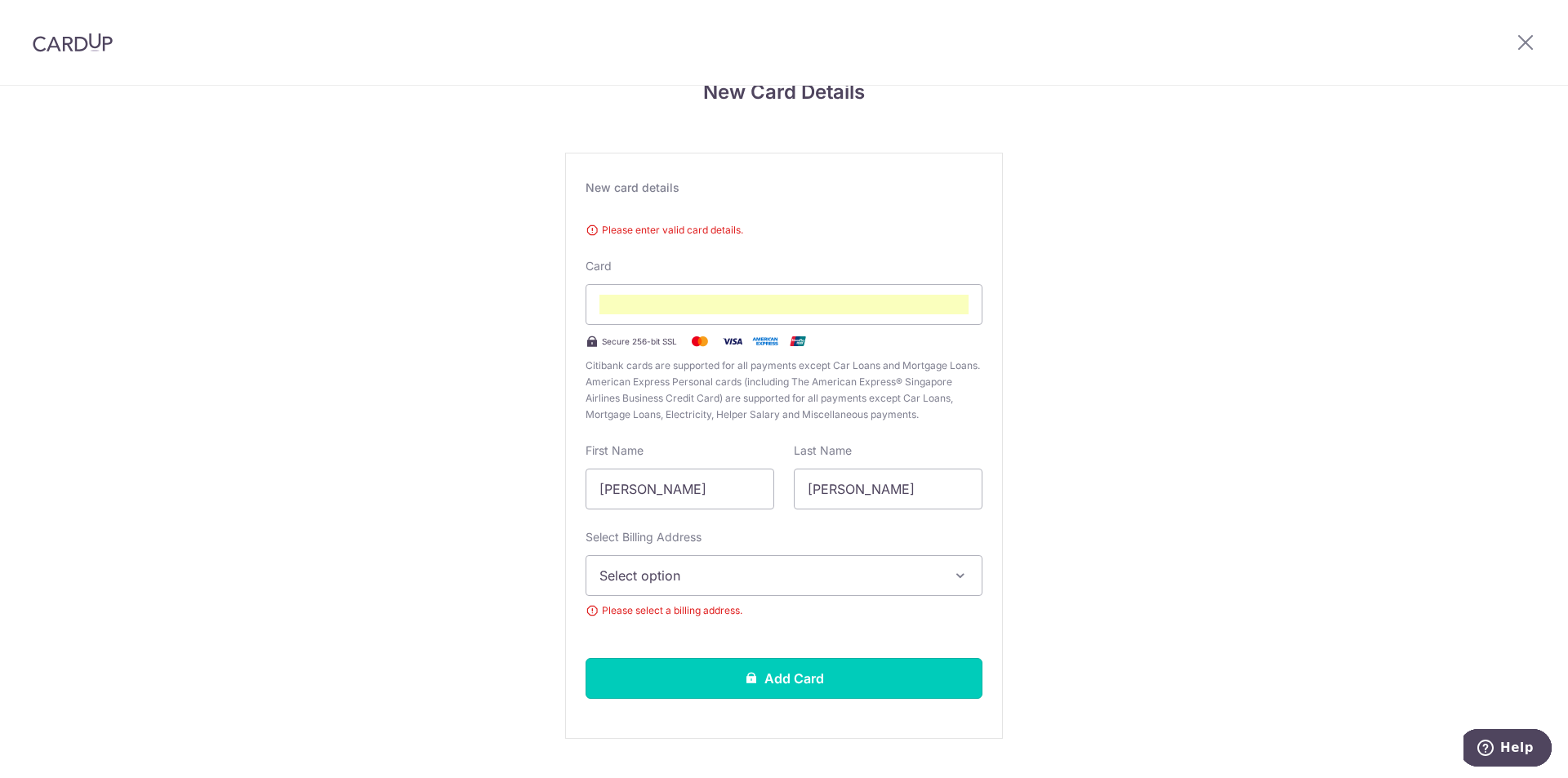
scroll to position [79, 0]
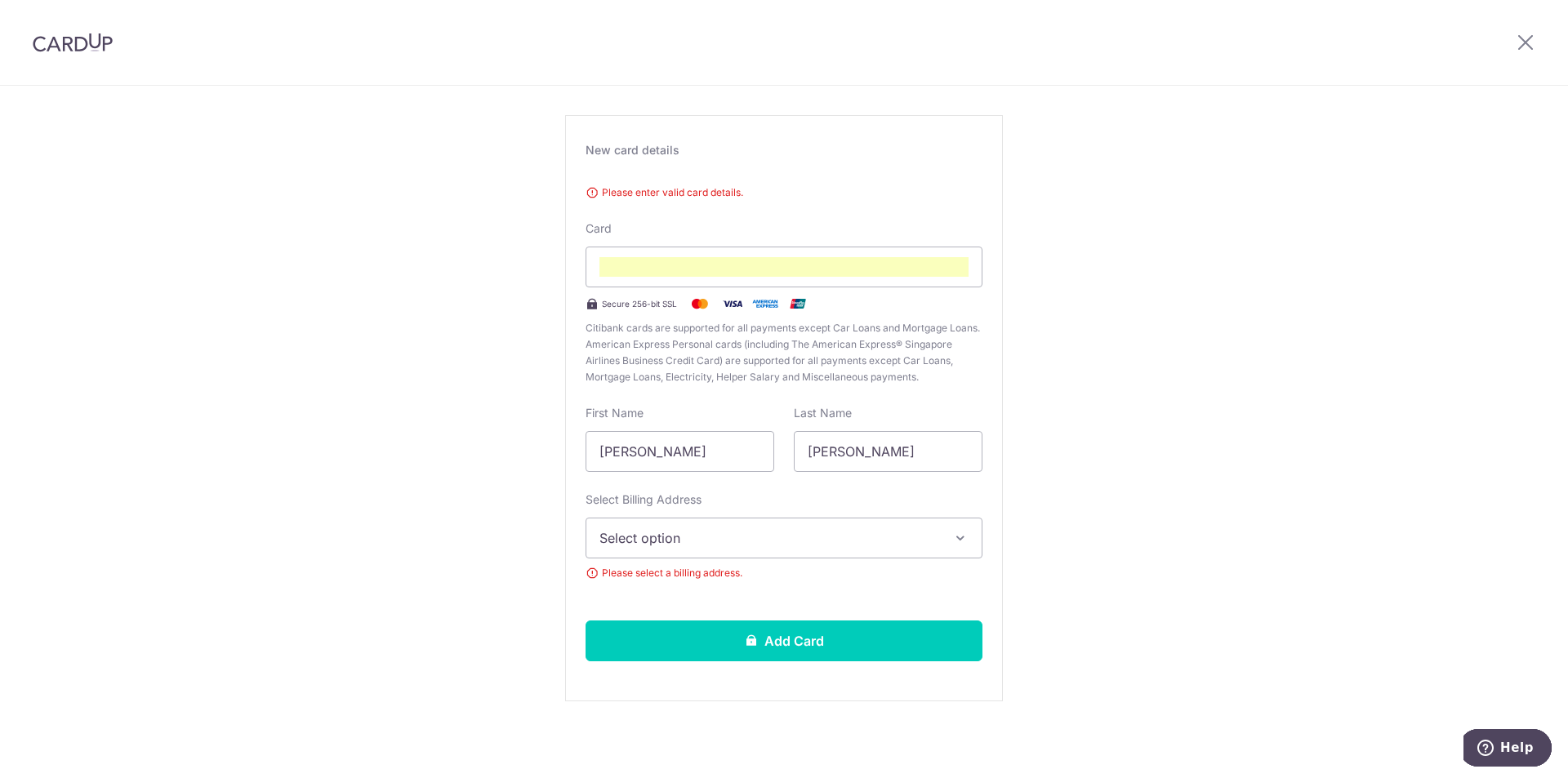
click at [720, 539] on span "Select option" at bounding box center [769, 539] width 340 height 20
click at [691, 592] on link "Add Billing Address" at bounding box center [784, 584] width 395 height 30
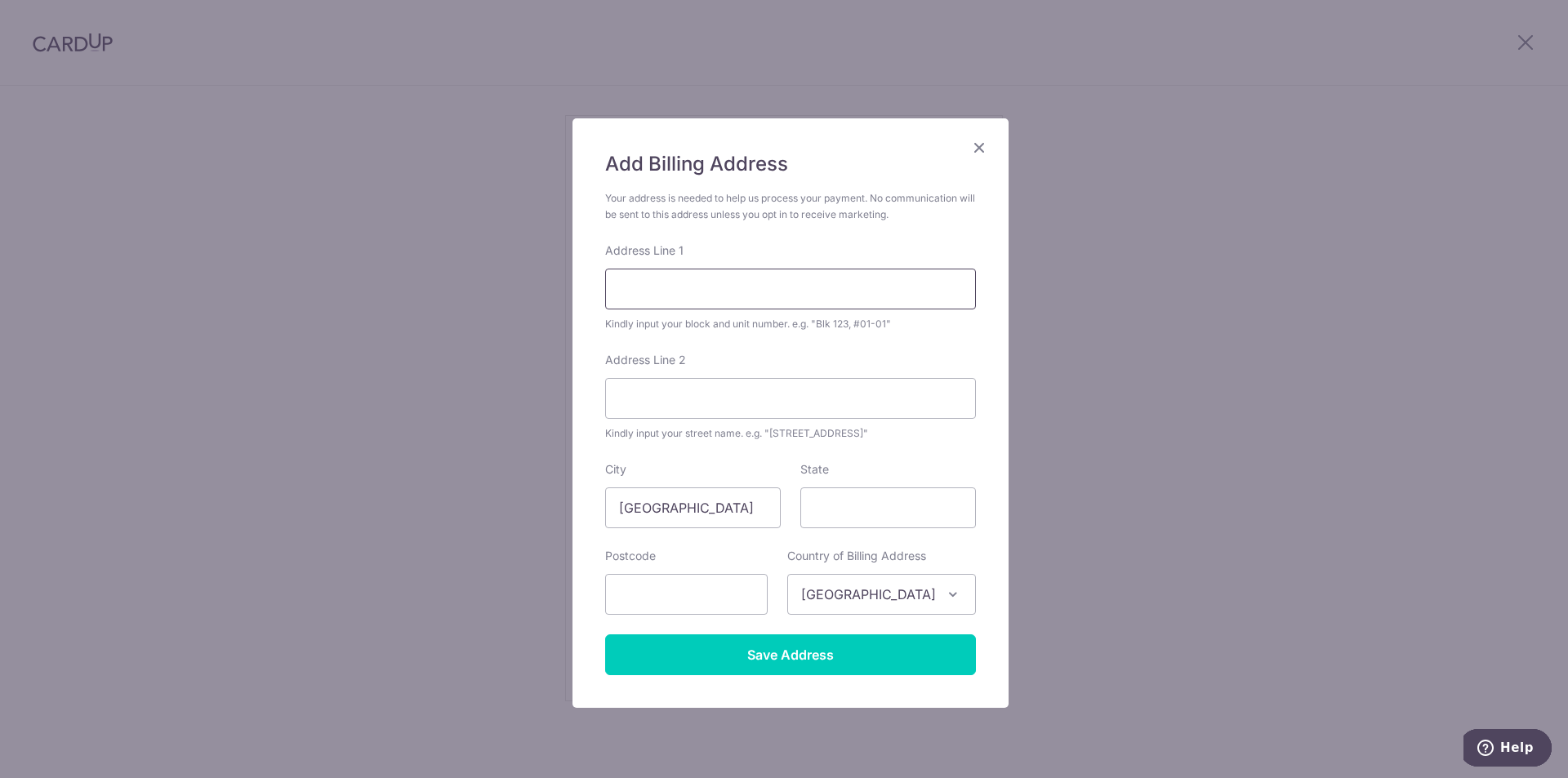
click at [746, 295] on input "Address Line 1" at bounding box center [791, 288] width 371 height 41
type input "Toh Guan Road Block 286B #08-34"
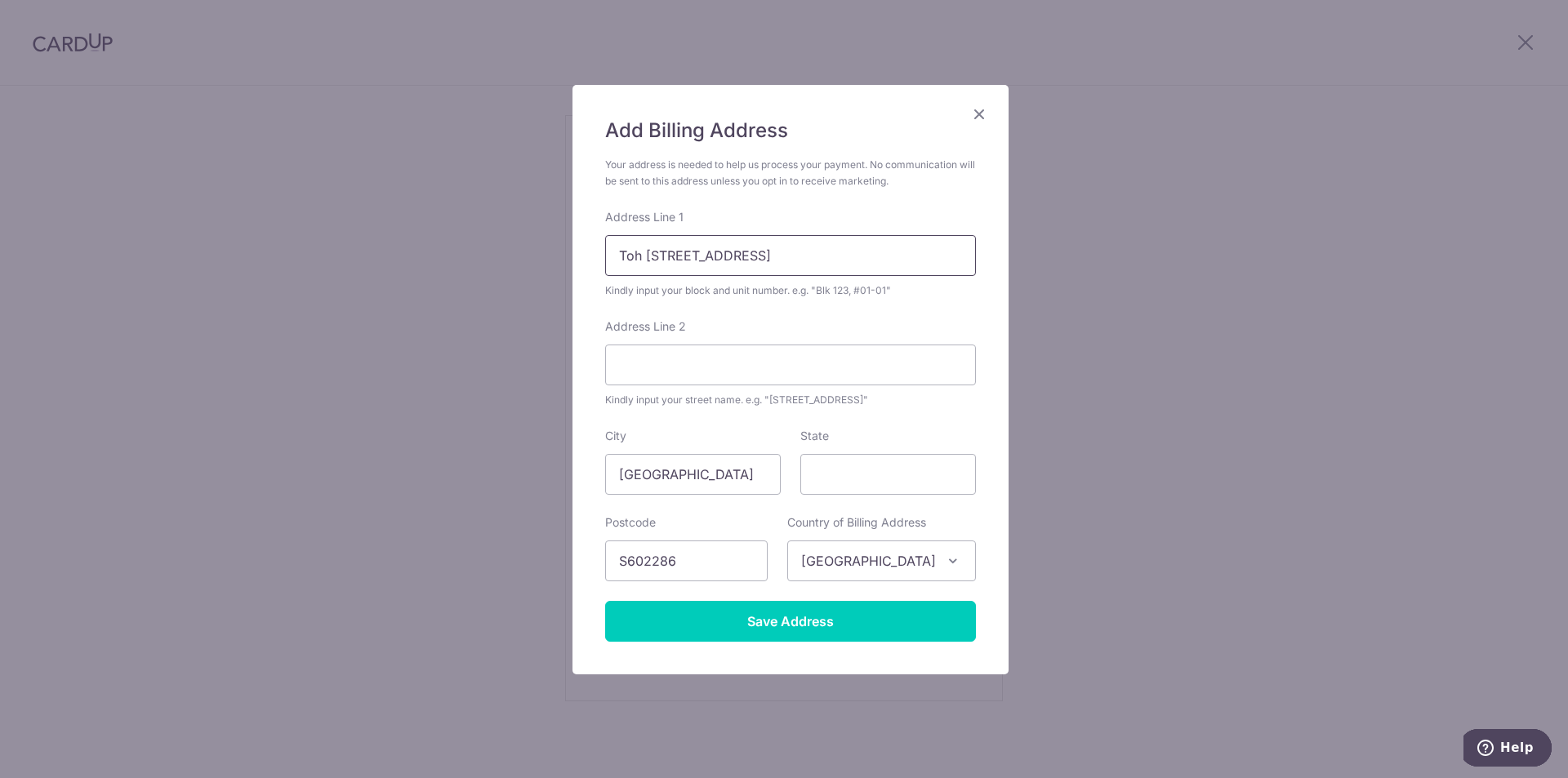
scroll to position [48, 0]
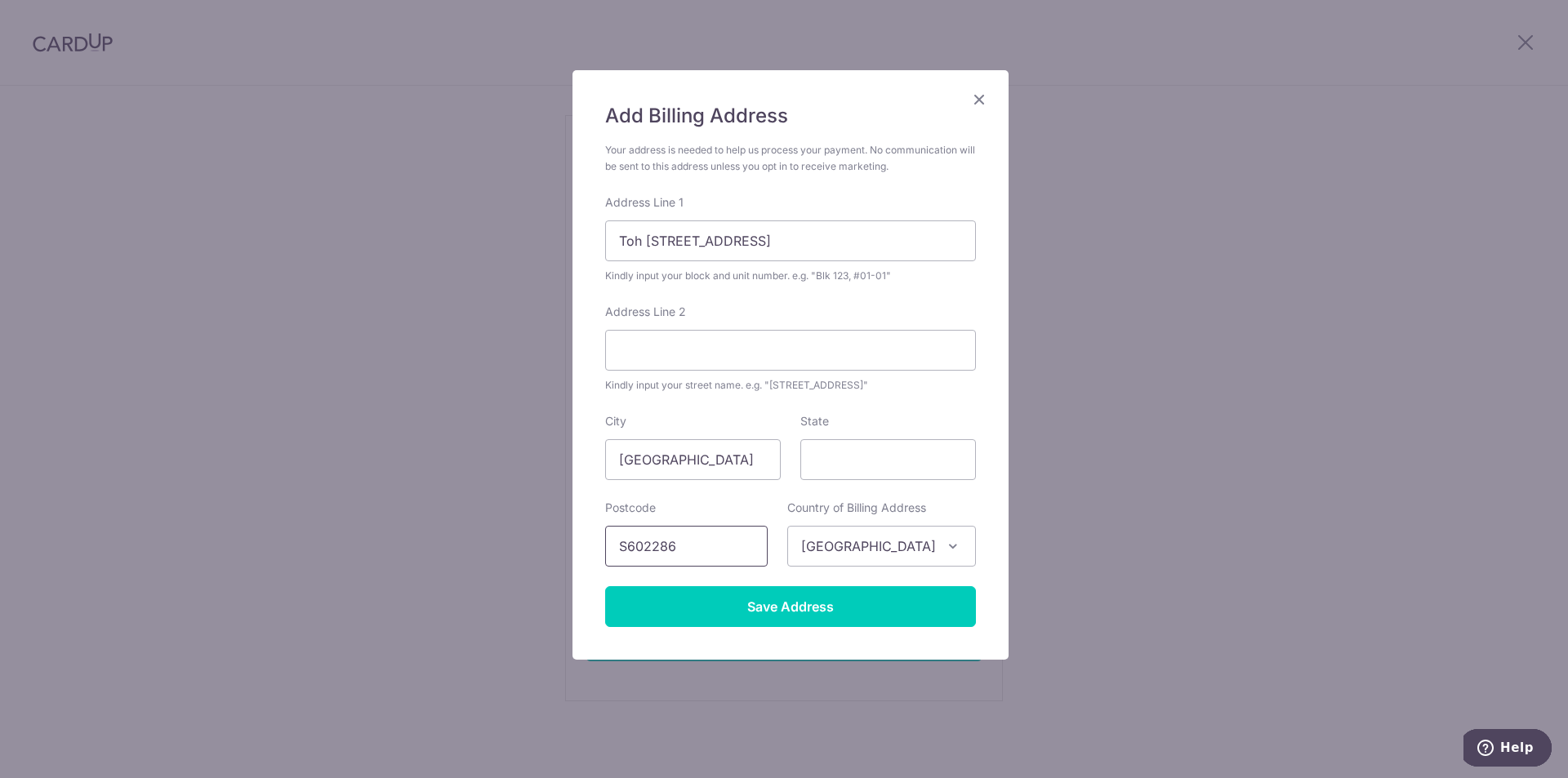
click at [618, 545] on input "S602286" at bounding box center [687, 546] width 163 height 41
type input "602286"
click at [868, 606] on input "Save Address" at bounding box center [791, 606] width 371 height 41
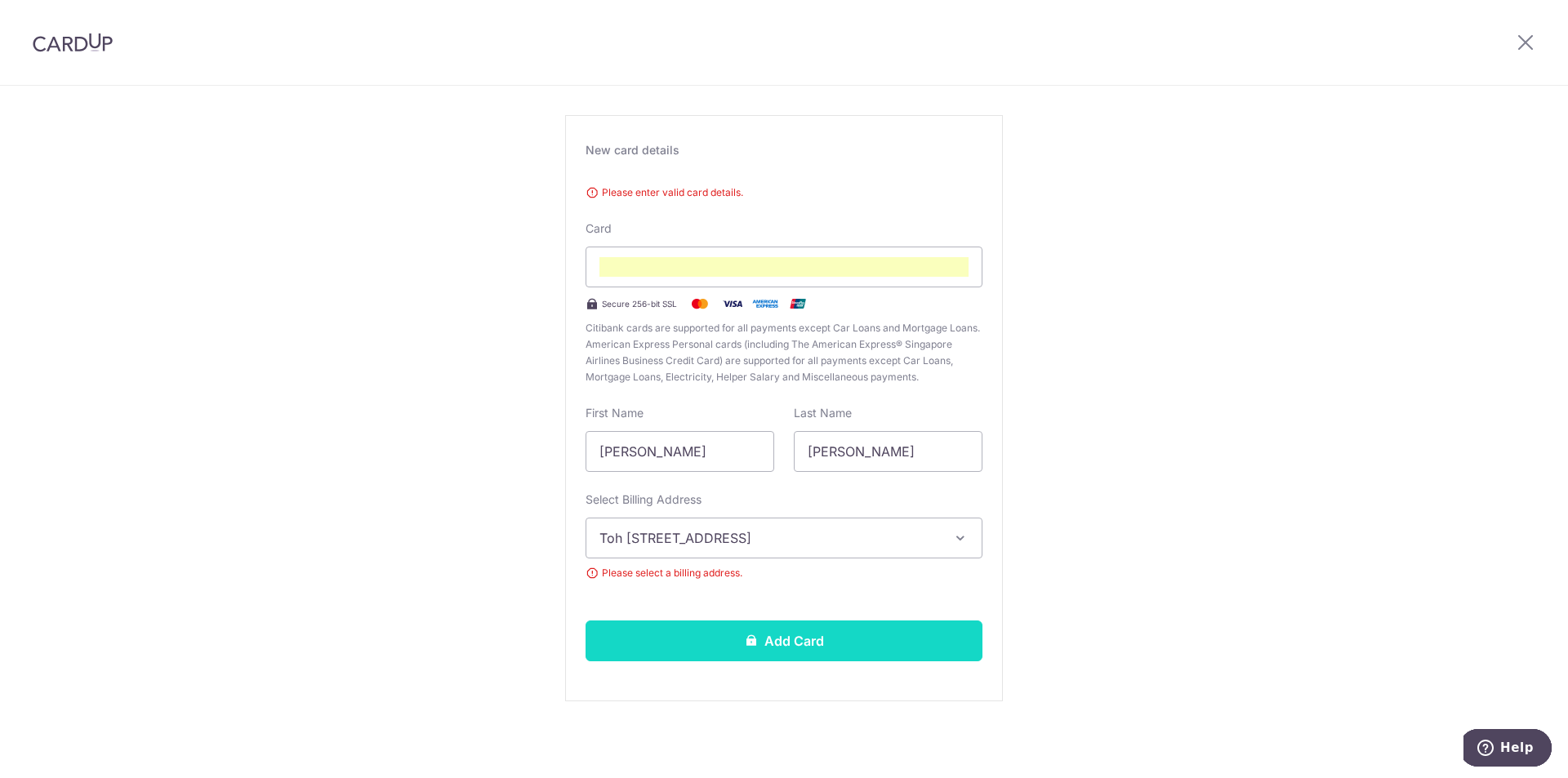
click at [814, 643] on button "Add Card" at bounding box center [784, 641] width 397 height 41
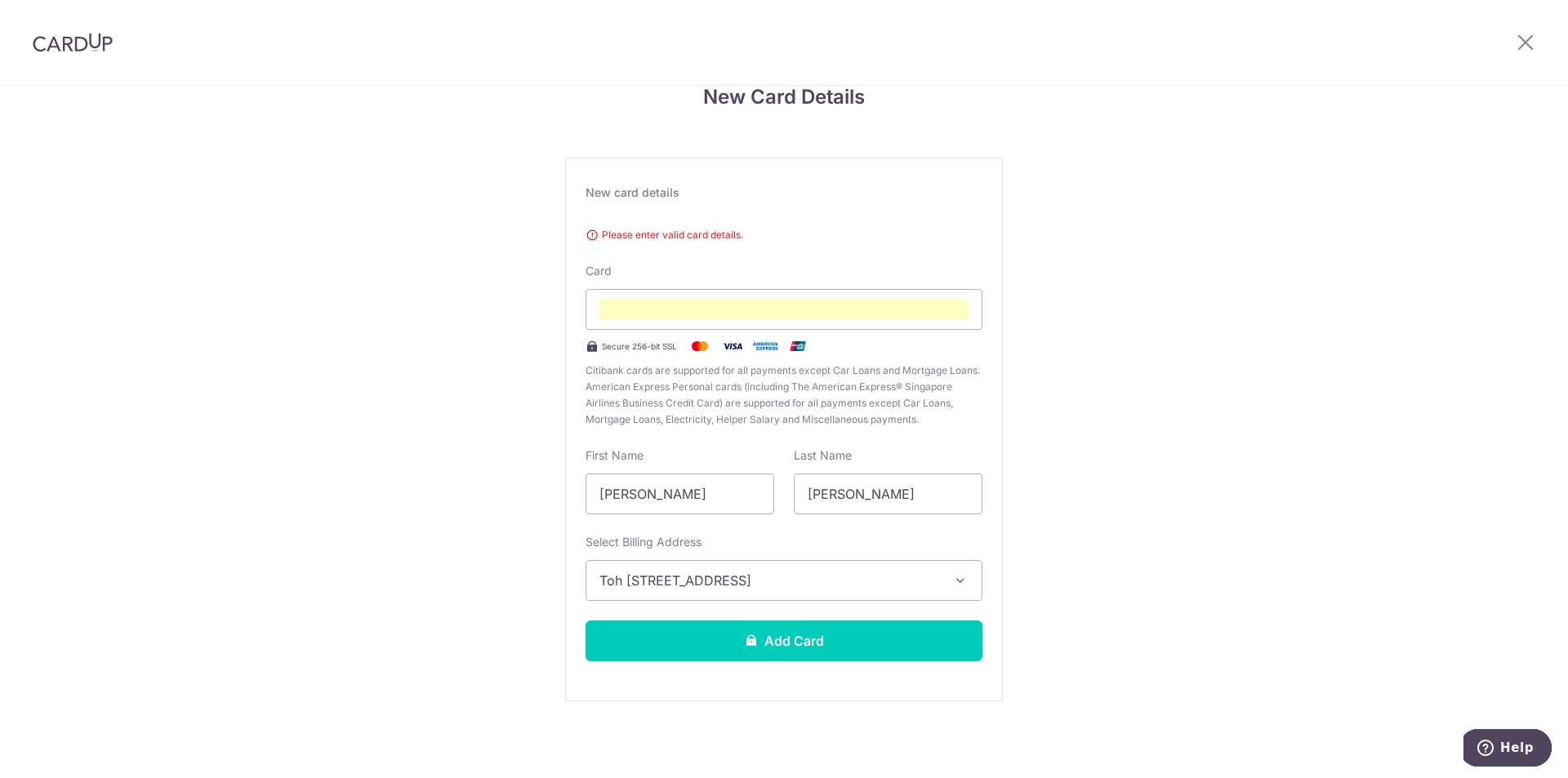
click at [716, 225] on div "Please enter valid card details. Card Secure 256-bit SSL Citibank cards are sup…" at bounding box center [784, 324] width 397 height 208
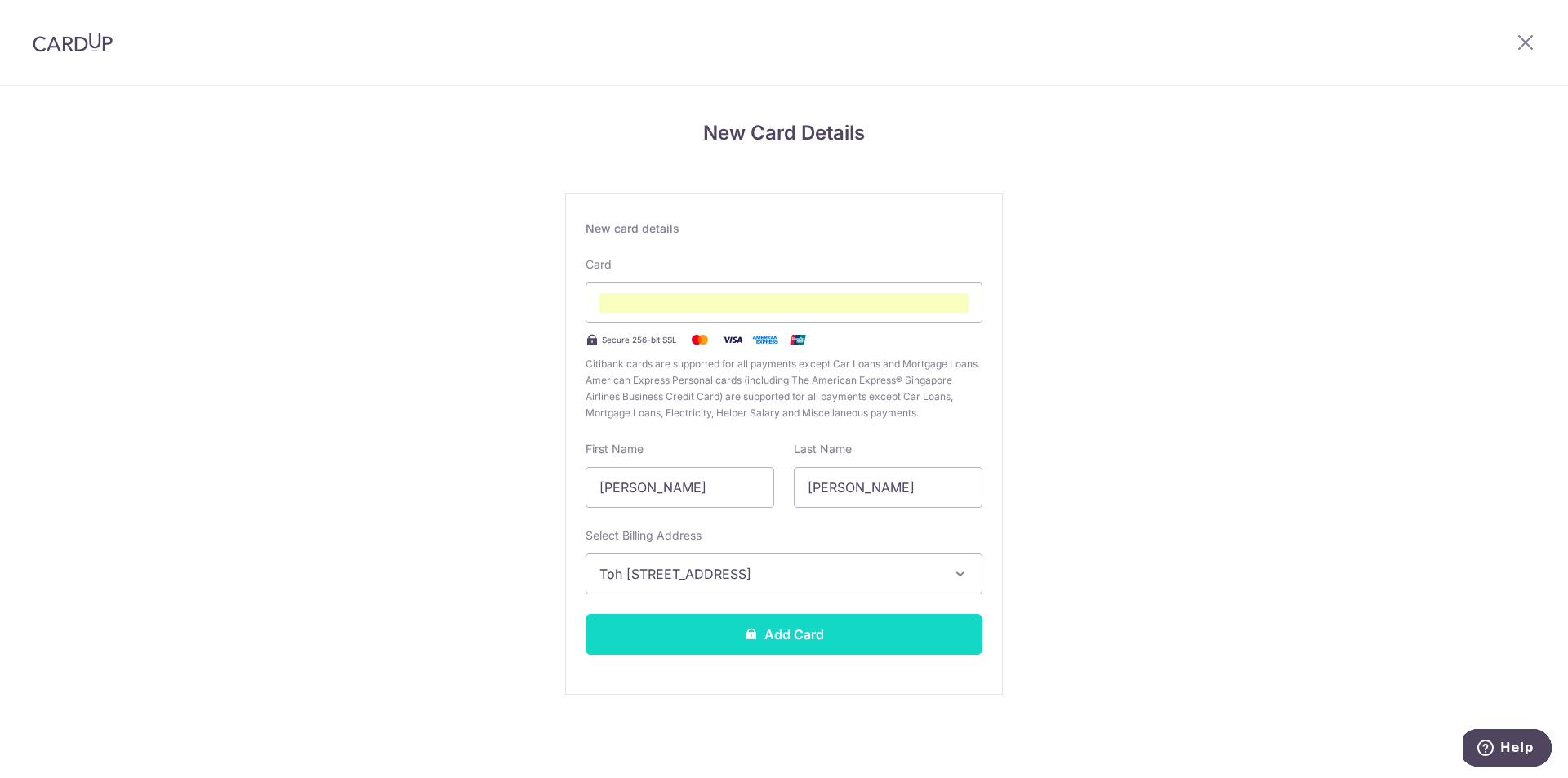
click at [883, 623] on button "Add Card" at bounding box center [784, 634] width 397 height 41
